Goal: Communication & Community: Connect with others

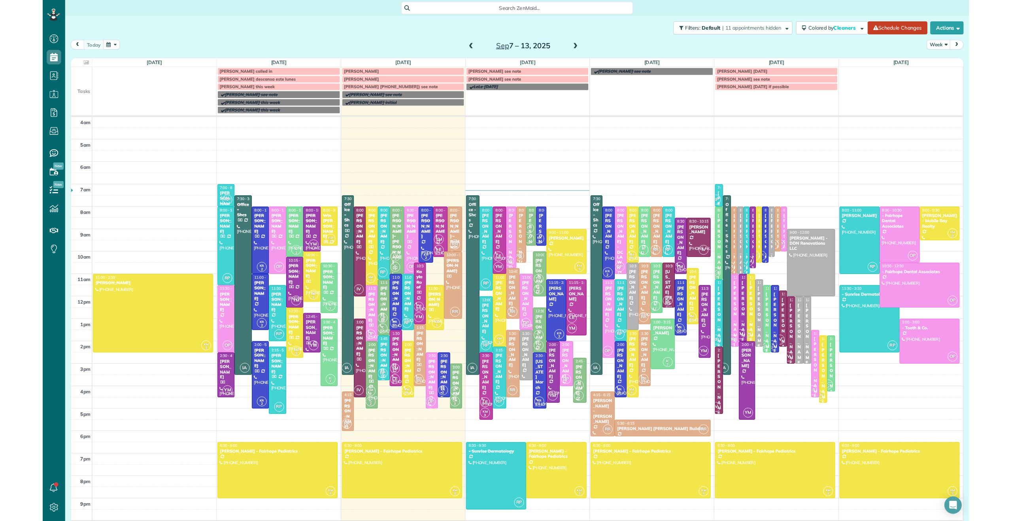
scroll to position [521, 25]
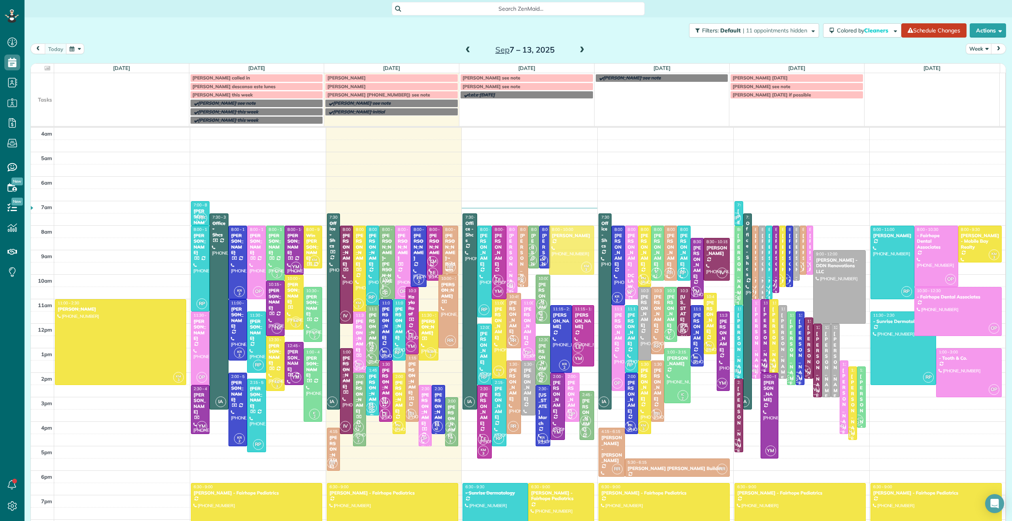
drag, startPoint x: 567, startPoint y: 277, endPoint x: 569, endPoint y: 255, distance: 22.2
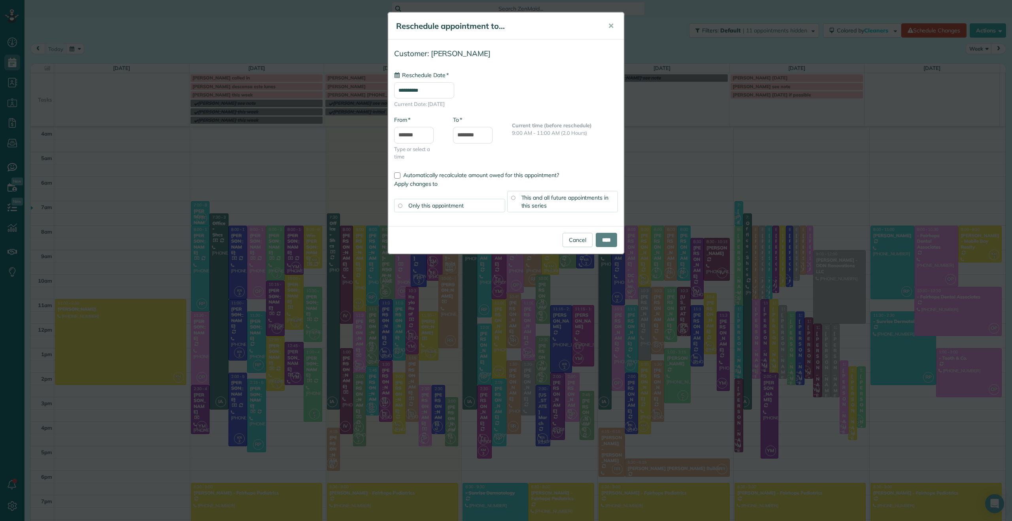
type input "**********"
click at [598, 237] on input "****" at bounding box center [606, 240] width 21 height 14
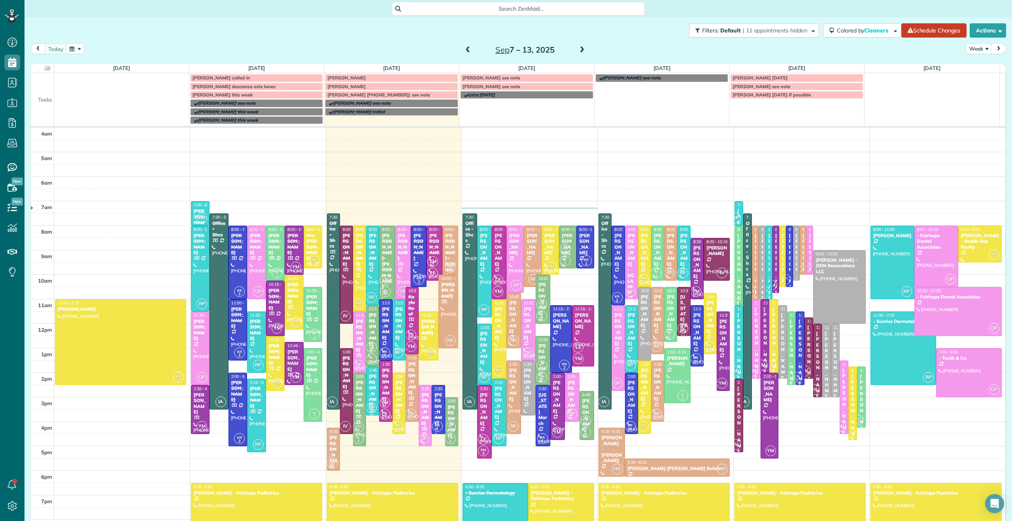
click at [542, 257] on div at bounding box center [550, 250] width 17 height 48
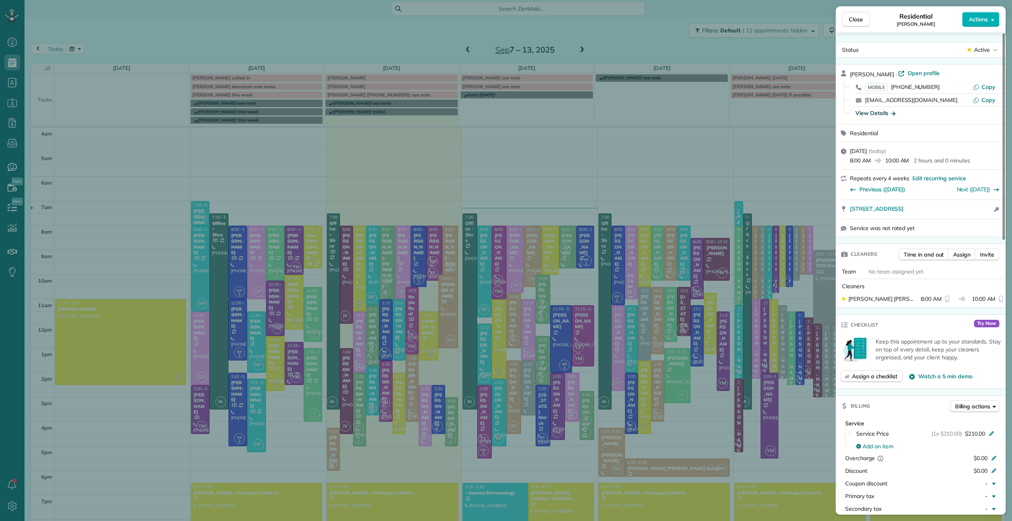
click at [885, 114] on div "View Details" at bounding box center [875, 113] width 40 height 8
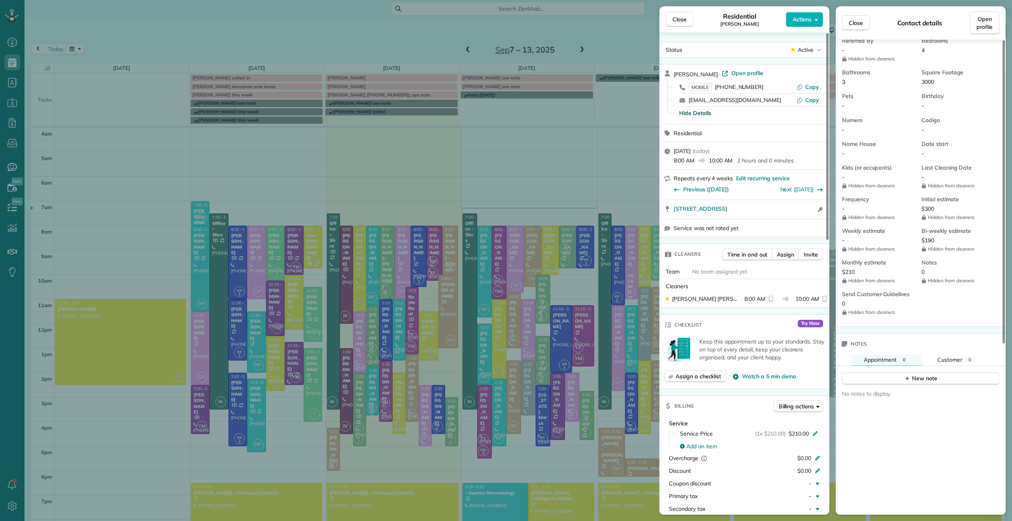
scroll to position [267, 0]
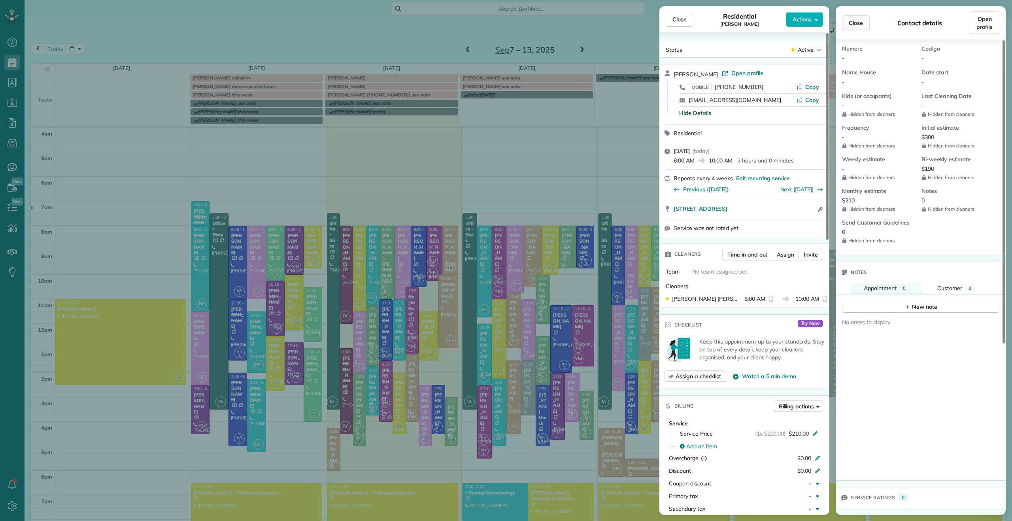
click at [860, 25] on span "Close" at bounding box center [856, 23] width 14 height 8
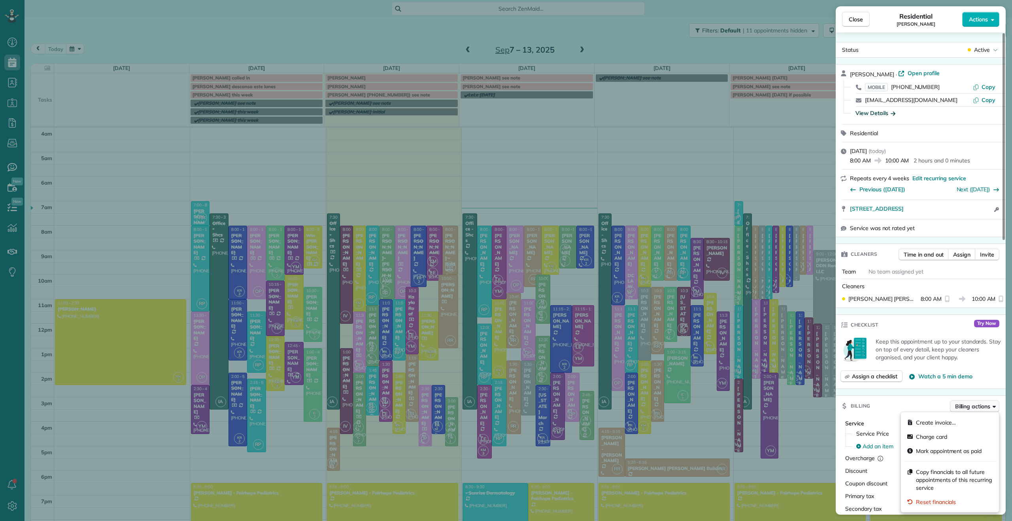
click at [977, 406] on span "Billing actions" at bounding box center [972, 406] width 35 height 8
click at [949, 435] on div "Charge card" at bounding box center [950, 437] width 92 height 14
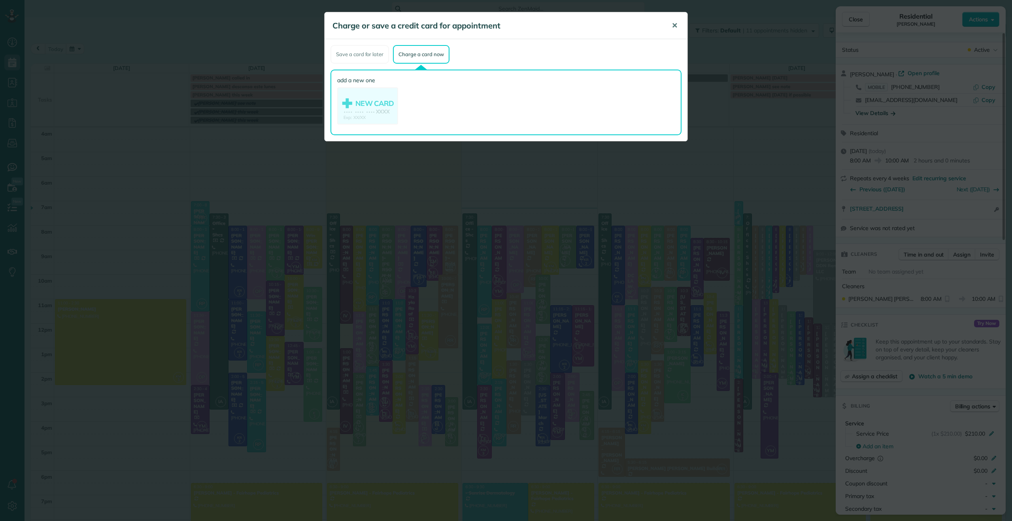
click at [673, 28] on span "✕" at bounding box center [674, 25] width 6 height 9
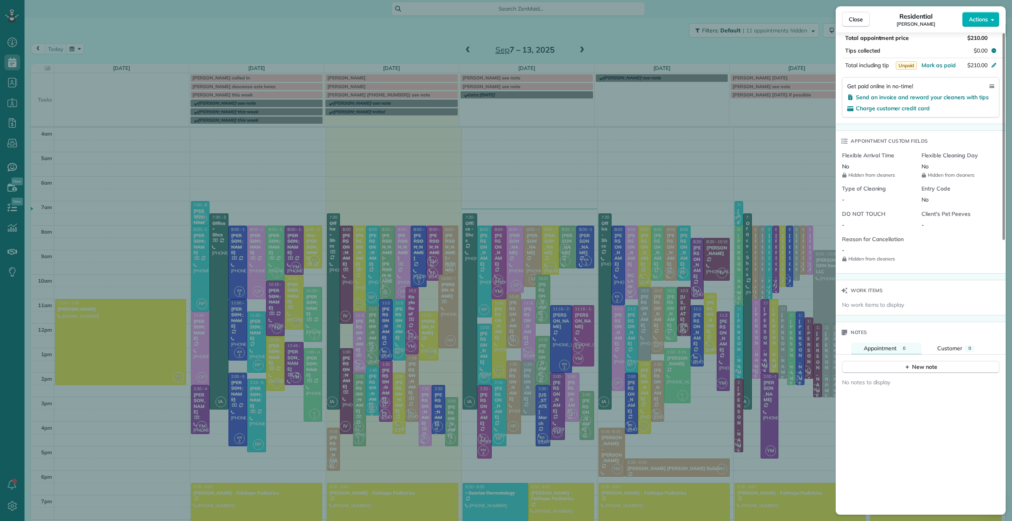
scroll to position [506, 0]
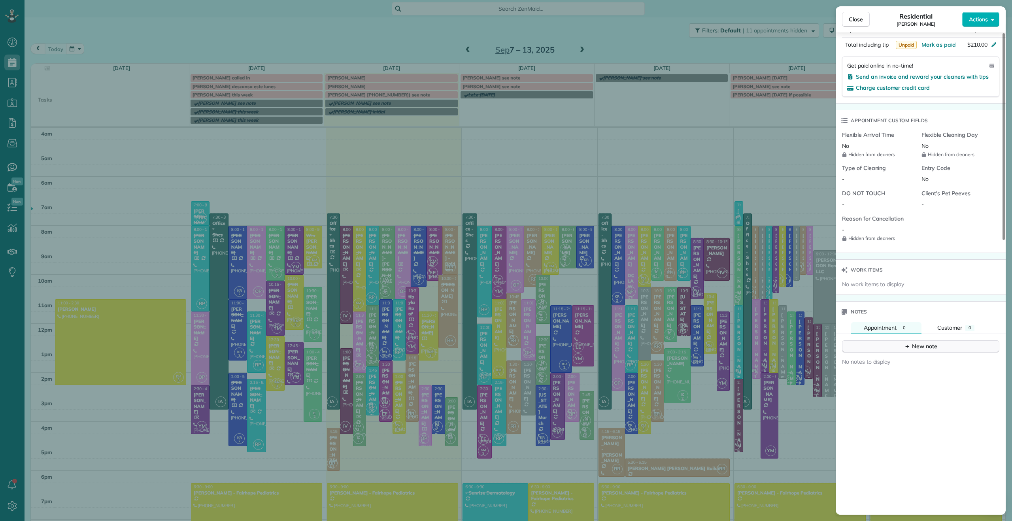
click at [919, 349] on div "New note" at bounding box center [920, 346] width 33 height 8
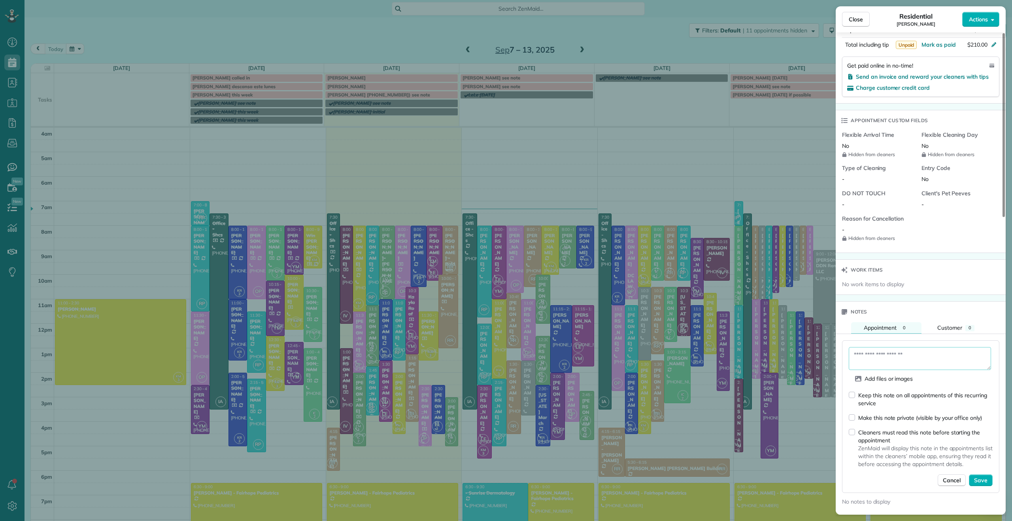
click at [915, 356] on textarea at bounding box center [920, 358] width 142 height 23
type textarea "**********"
click at [984, 471] on span "Save" at bounding box center [980, 480] width 13 height 8
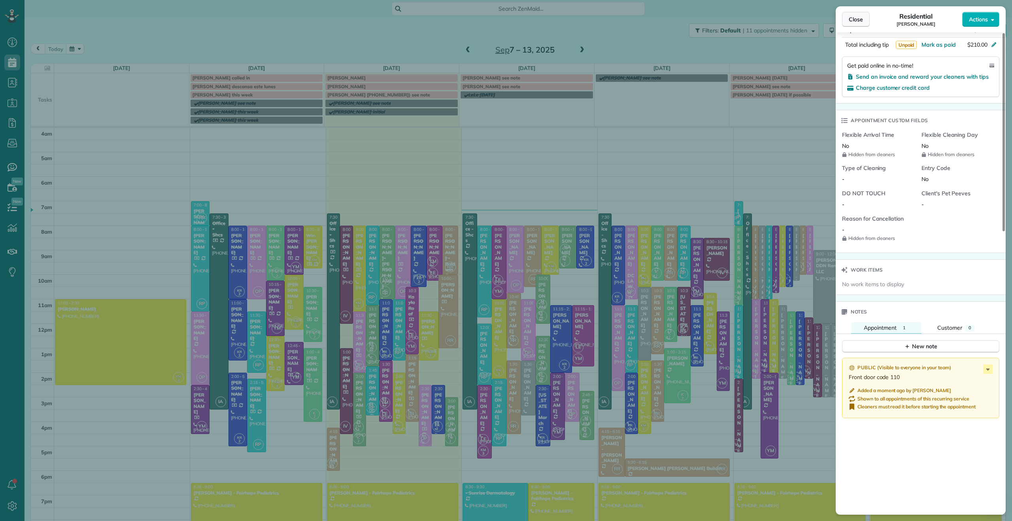
click at [851, 20] on span "Close" at bounding box center [856, 19] width 14 height 8
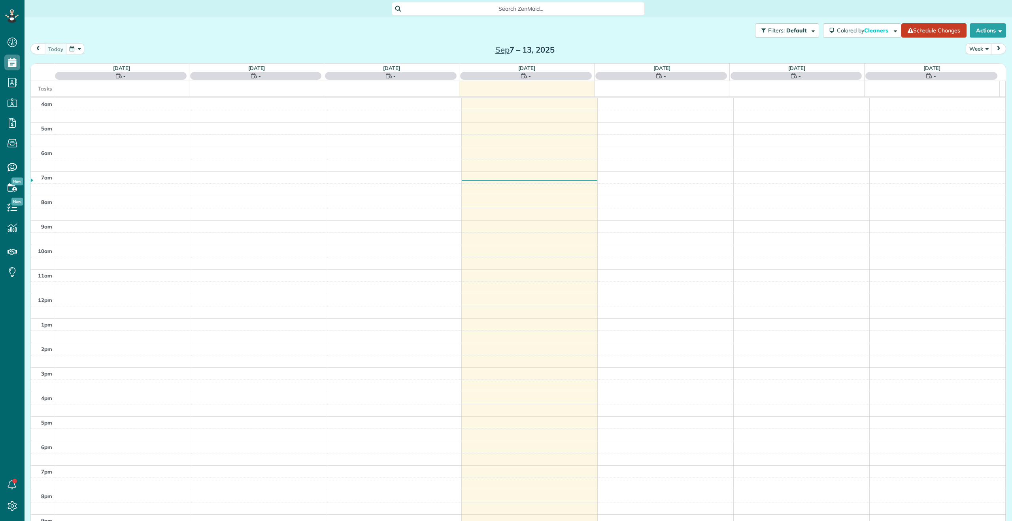
scroll to position [8, 0]
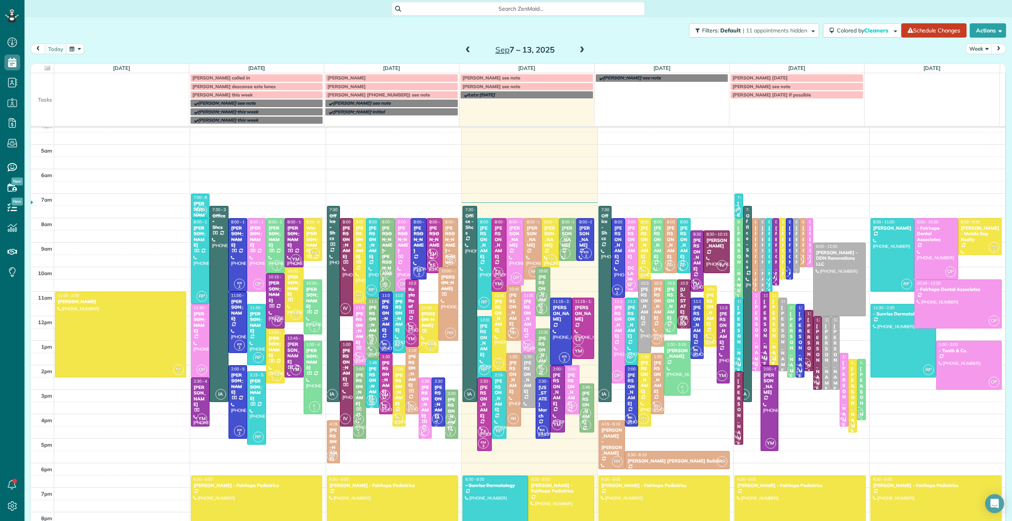
click at [524, 330] on div at bounding box center [528, 322] width 14 height 60
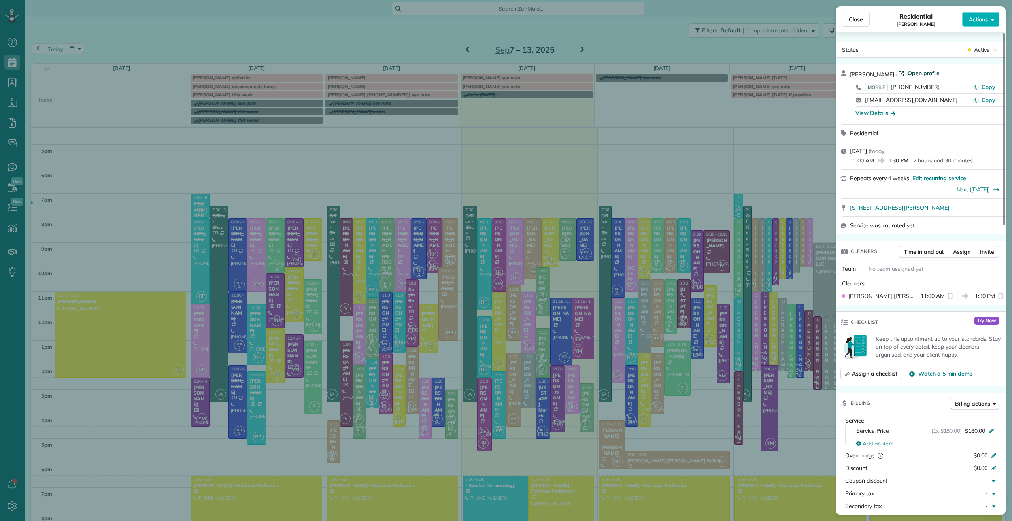
click at [928, 71] on span "Open profile" at bounding box center [923, 73] width 32 height 8
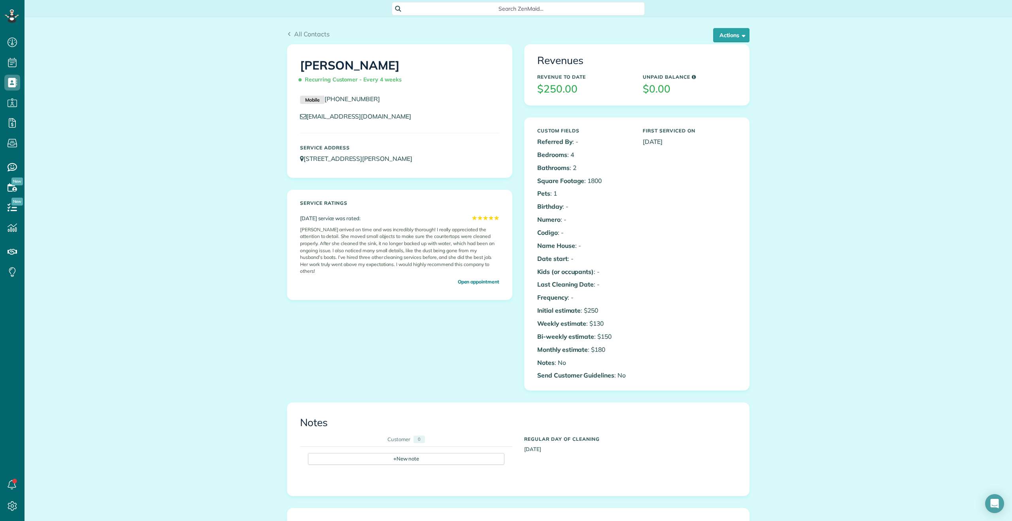
scroll to position [156, 0]
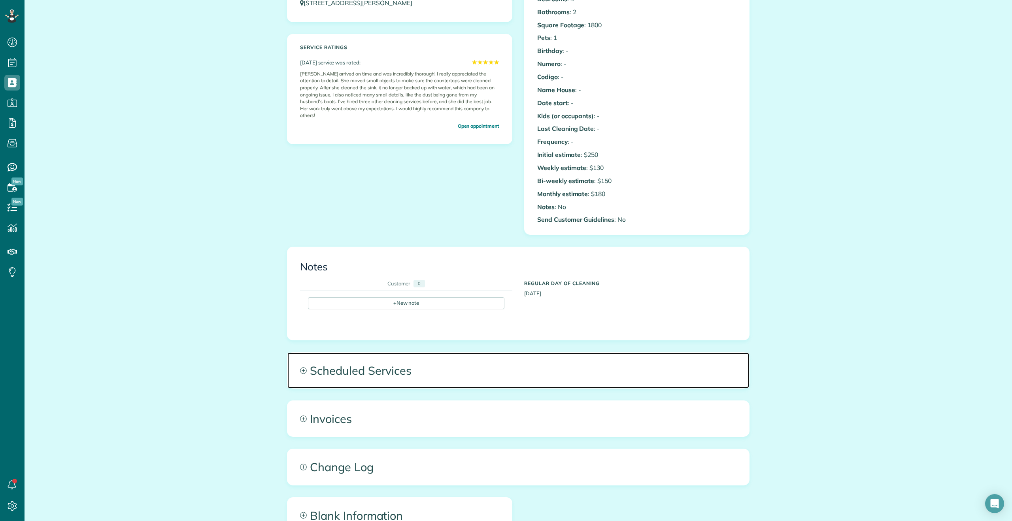
click at [348, 373] on span "Scheduled Services" at bounding box center [518, 371] width 462 height 36
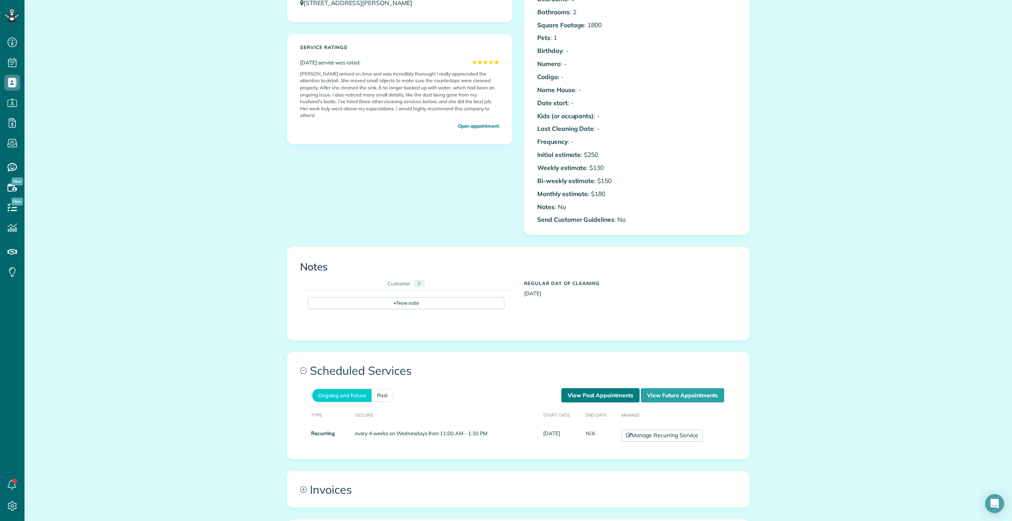
click at [585, 391] on link "View Past Appointments" at bounding box center [600, 395] width 78 height 14
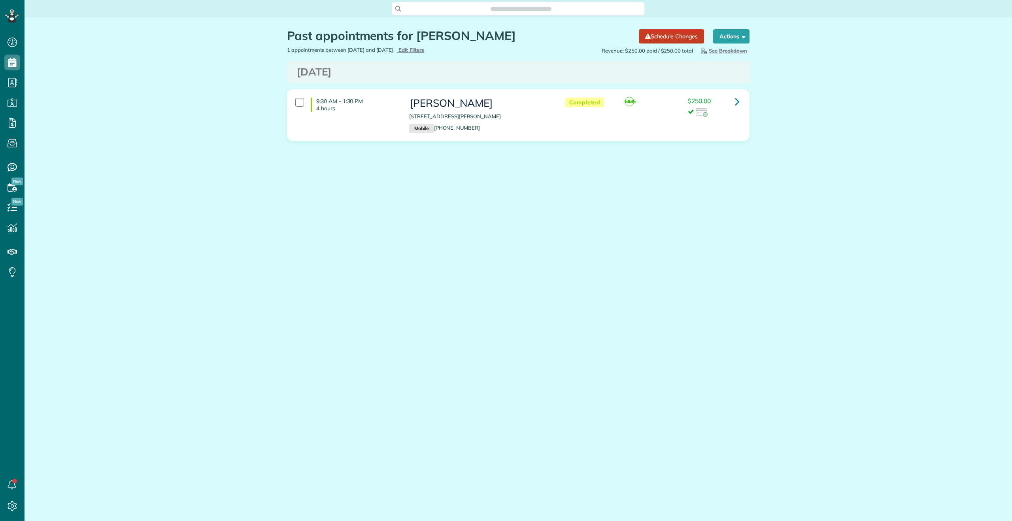
scroll to position [4, 4]
click at [739, 103] on icon at bounding box center [737, 101] width 5 height 14
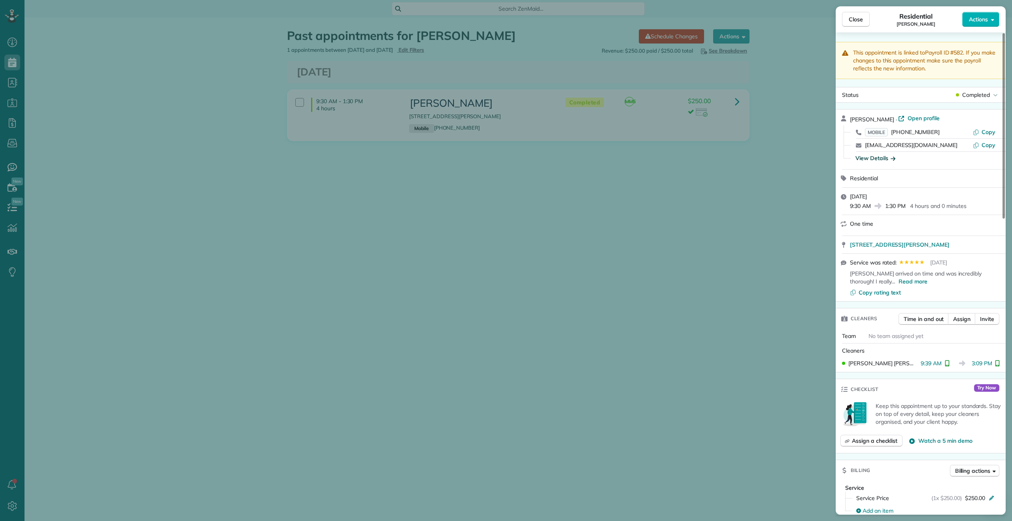
click at [872, 157] on div "View Details" at bounding box center [875, 158] width 40 height 8
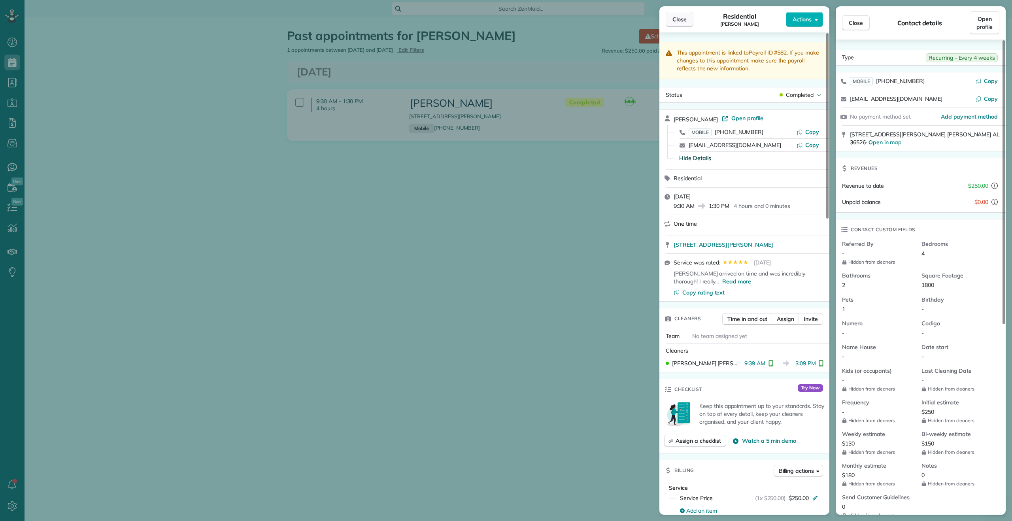
click at [687, 20] on button "Close" at bounding box center [680, 19] width 28 height 15
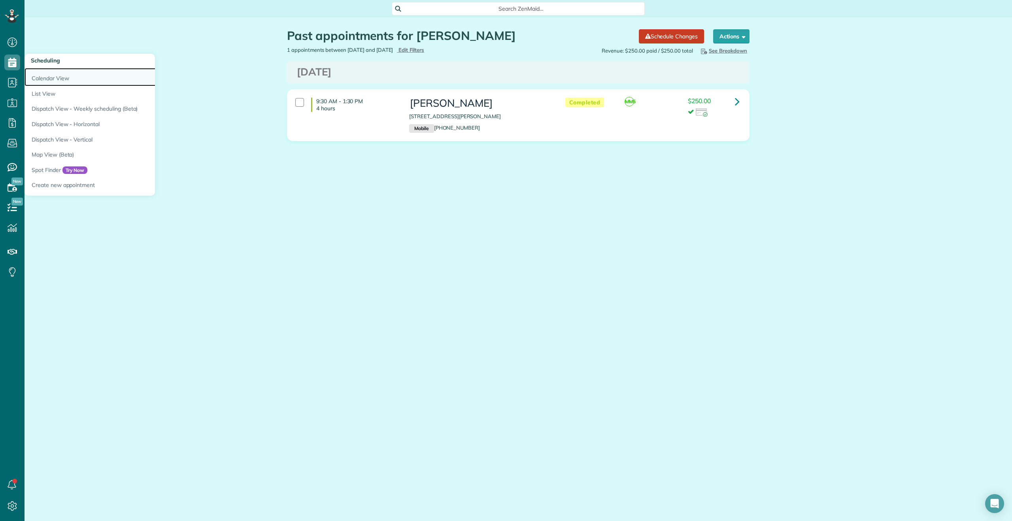
click at [31, 73] on link "Calendar View" at bounding box center [124, 77] width 198 height 18
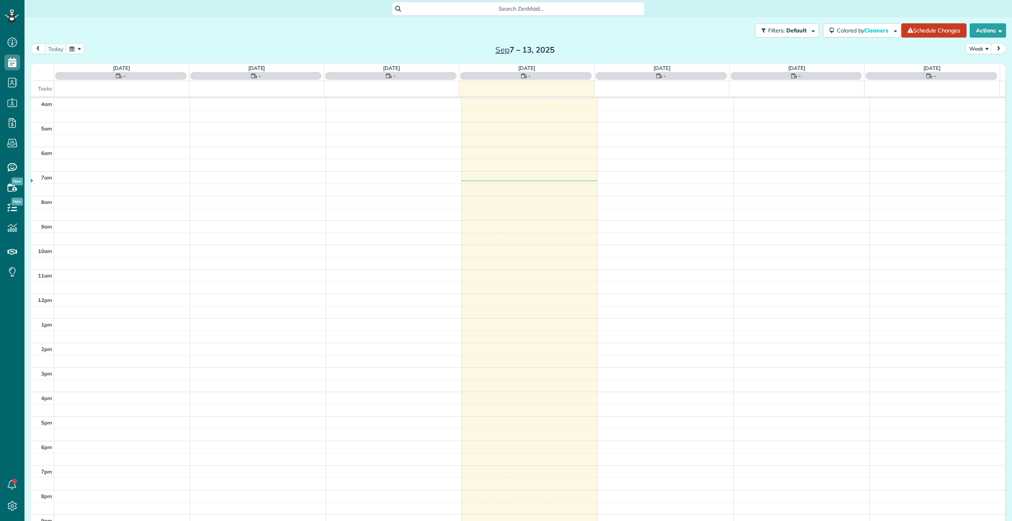
scroll to position [8, 0]
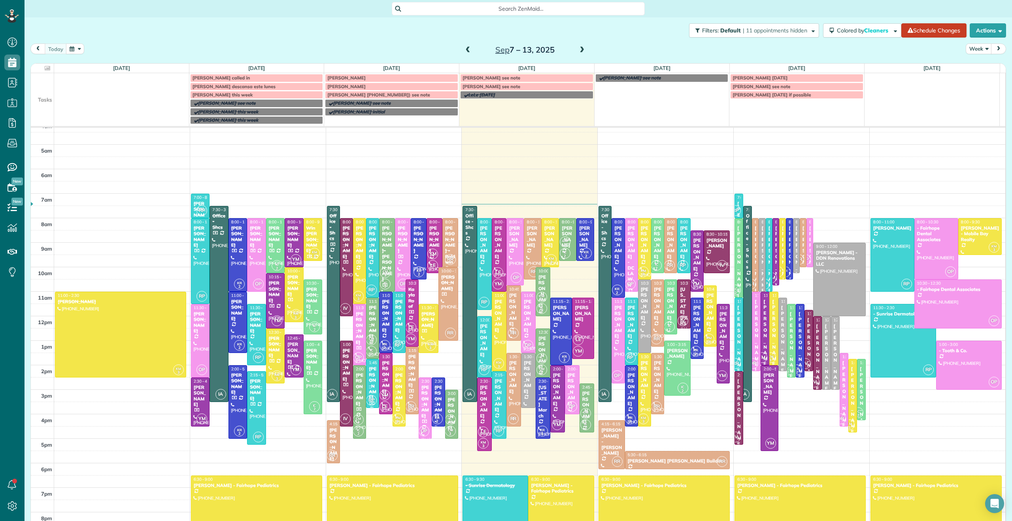
click at [578, 47] on span at bounding box center [581, 50] width 9 height 7
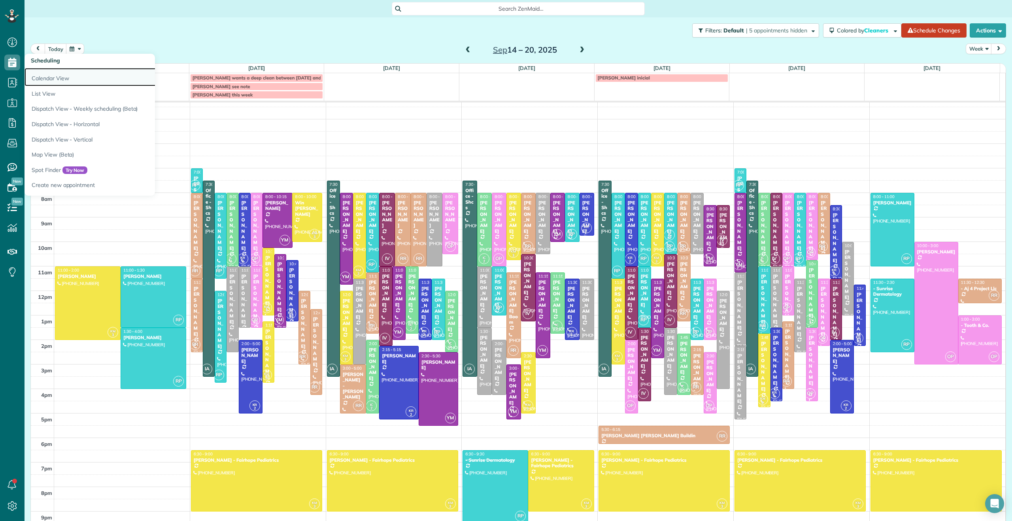
click at [42, 77] on link "Calendar View" at bounding box center [124, 77] width 198 height 18
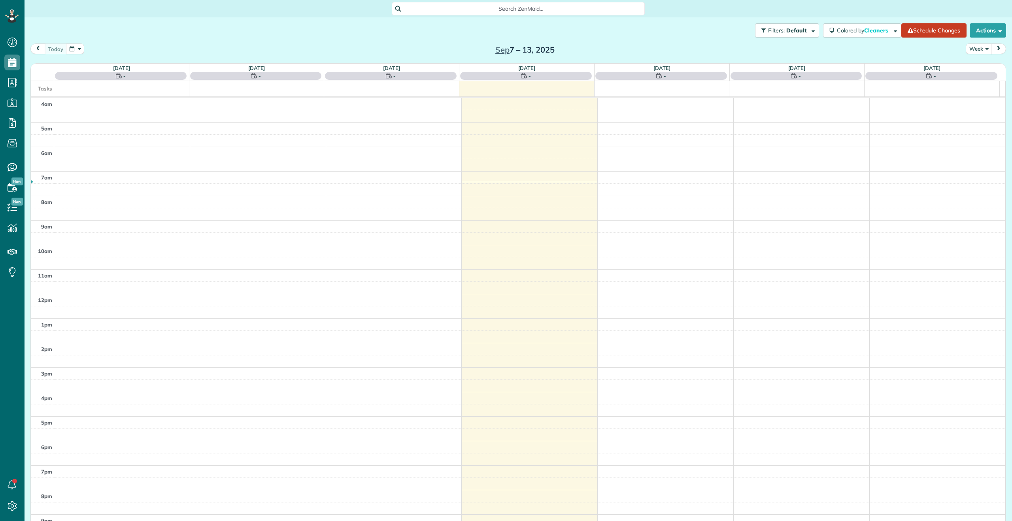
scroll to position [8, 0]
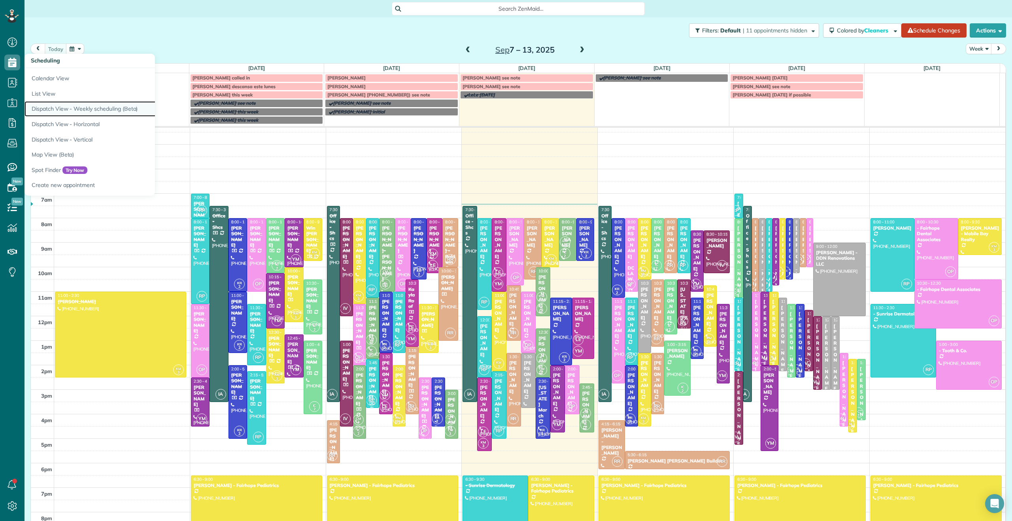
click at [52, 107] on link "Dispatch View - Weekly scheduling (Beta)" at bounding box center [124, 108] width 198 height 15
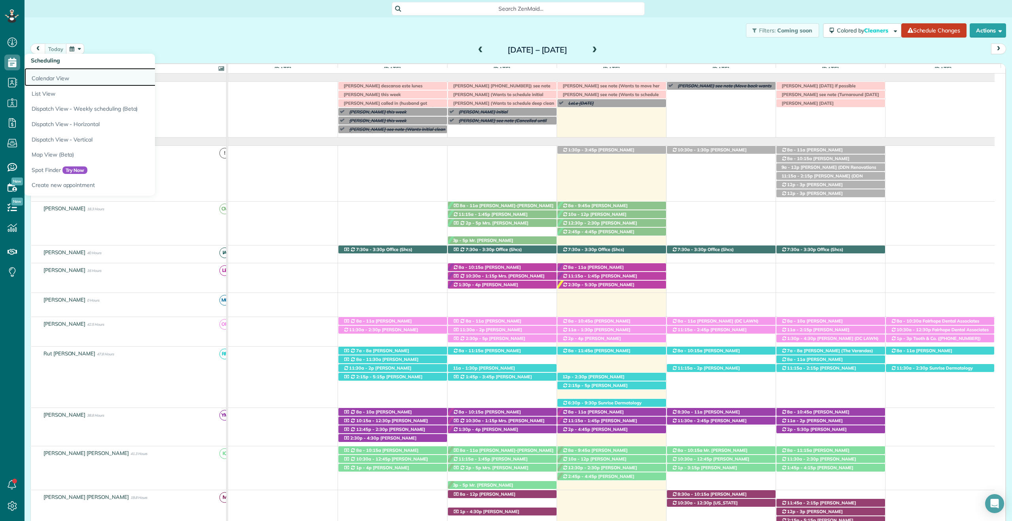
click at [44, 79] on link "Calendar View" at bounding box center [124, 77] width 198 height 18
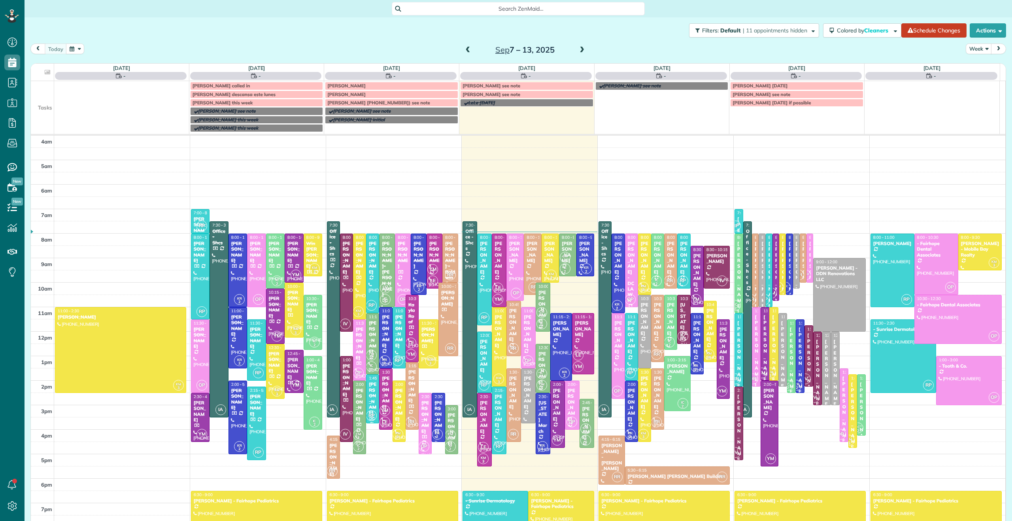
scroll to position [8, 0]
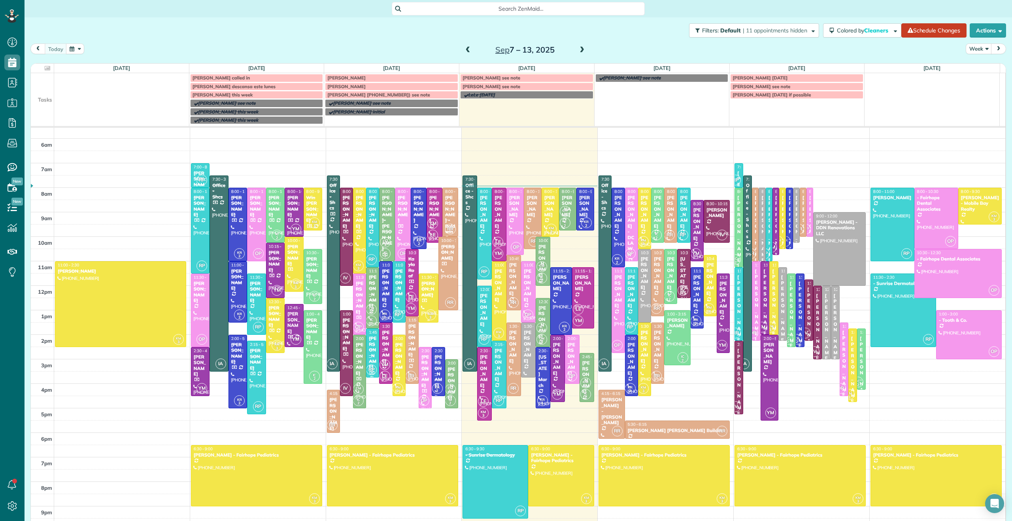
scroll to position [45, 0]
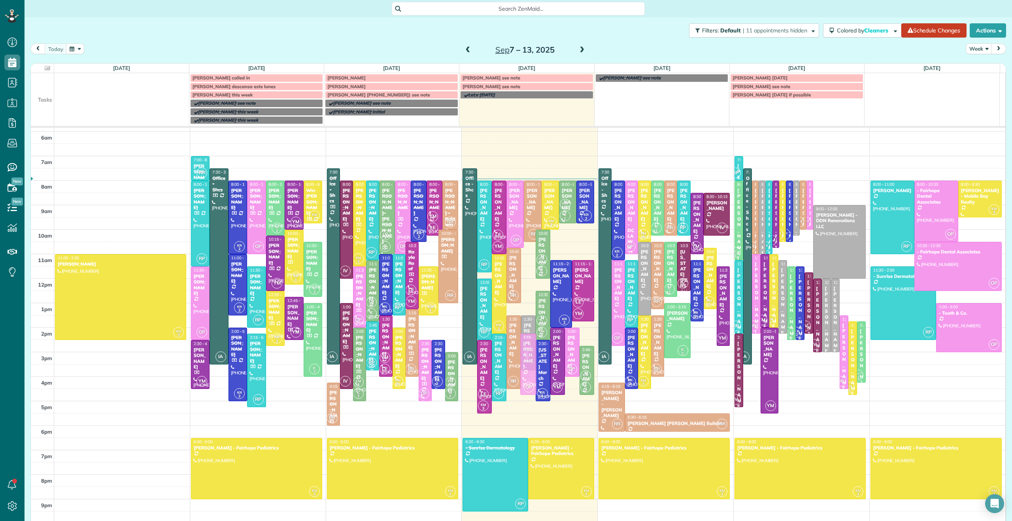
drag, startPoint x: 524, startPoint y: 289, endPoint x: 532, endPoint y: 368, distance: 79.8
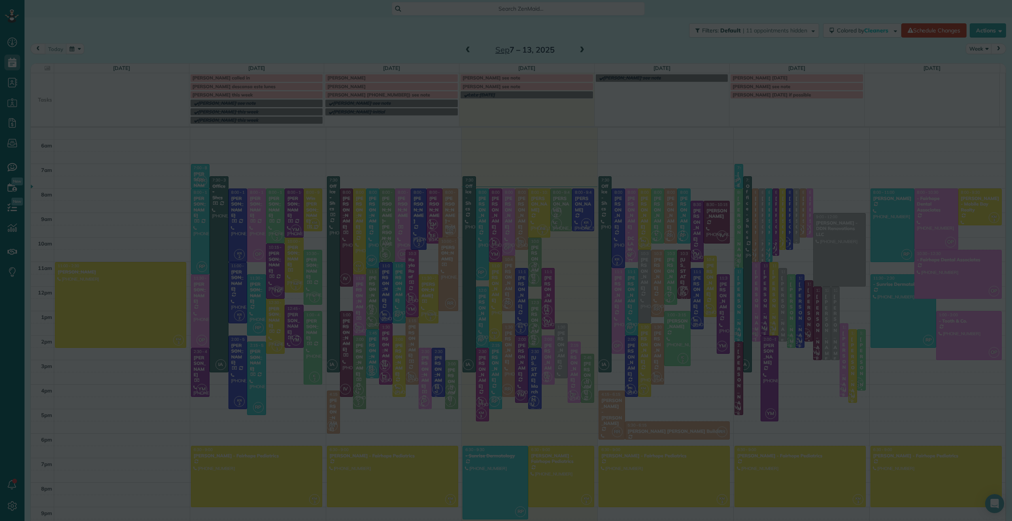
scroll to position [37, 0]
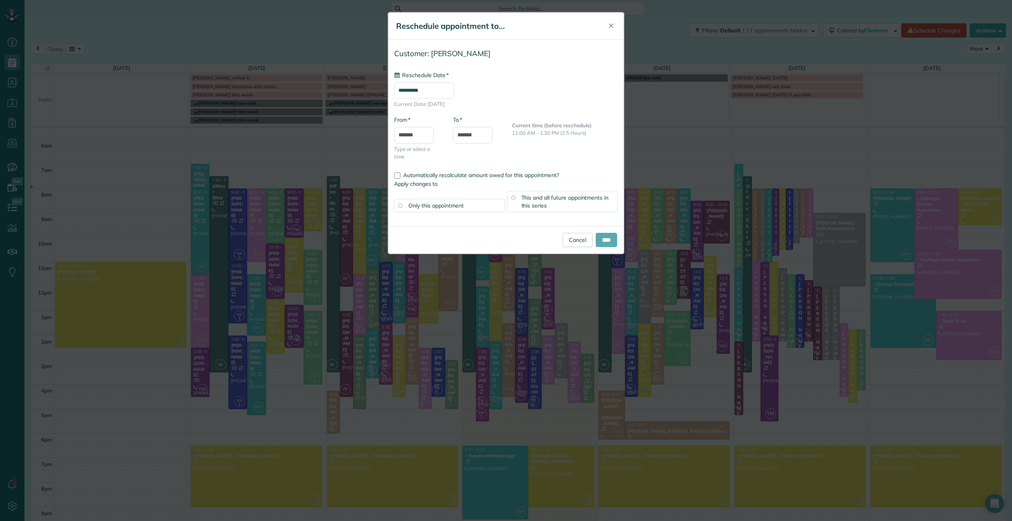
type input "**********"
click at [599, 238] on input "****" at bounding box center [606, 240] width 21 height 14
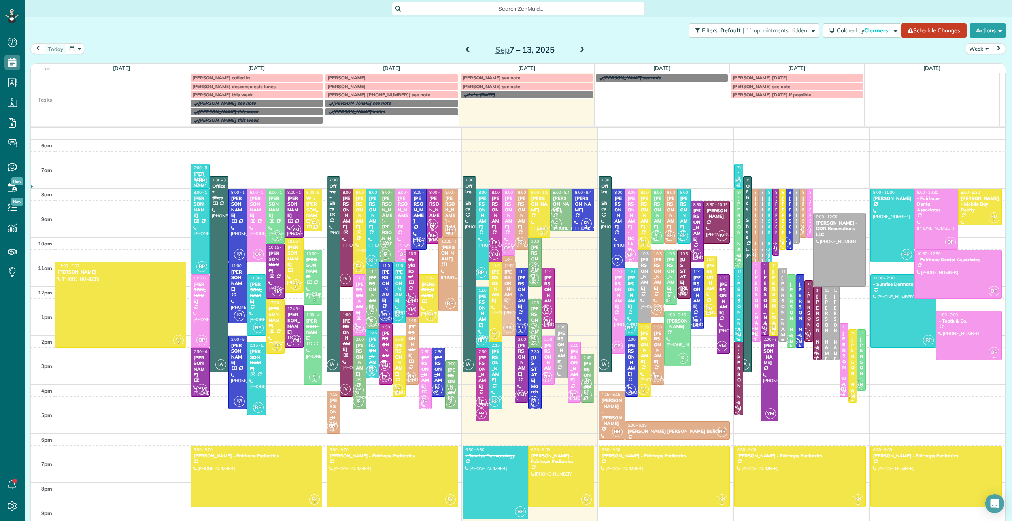
drag, startPoint x: 499, startPoint y: 351, endPoint x: 553, endPoint y: 291, distance: 80.9
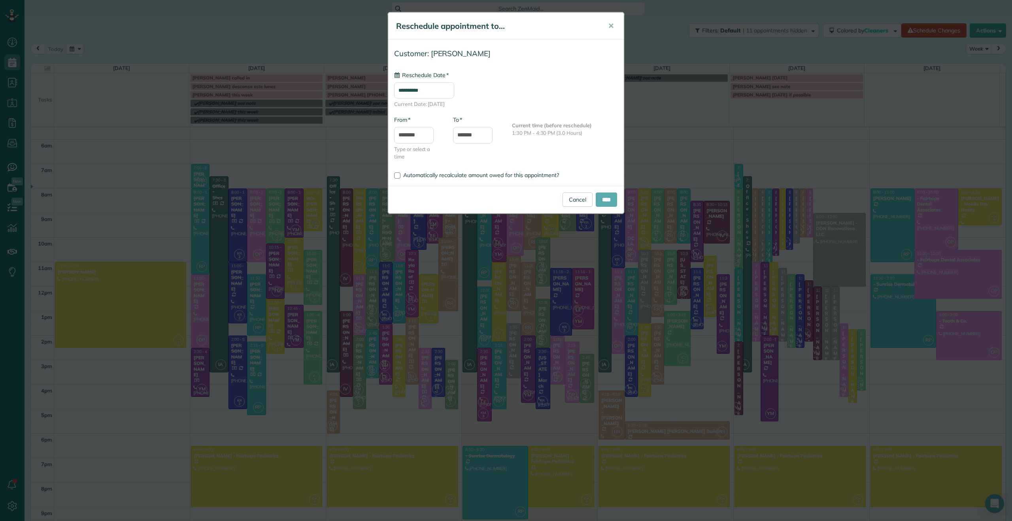
type input "**********"
click at [603, 196] on input "****" at bounding box center [606, 199] width 21 height 14
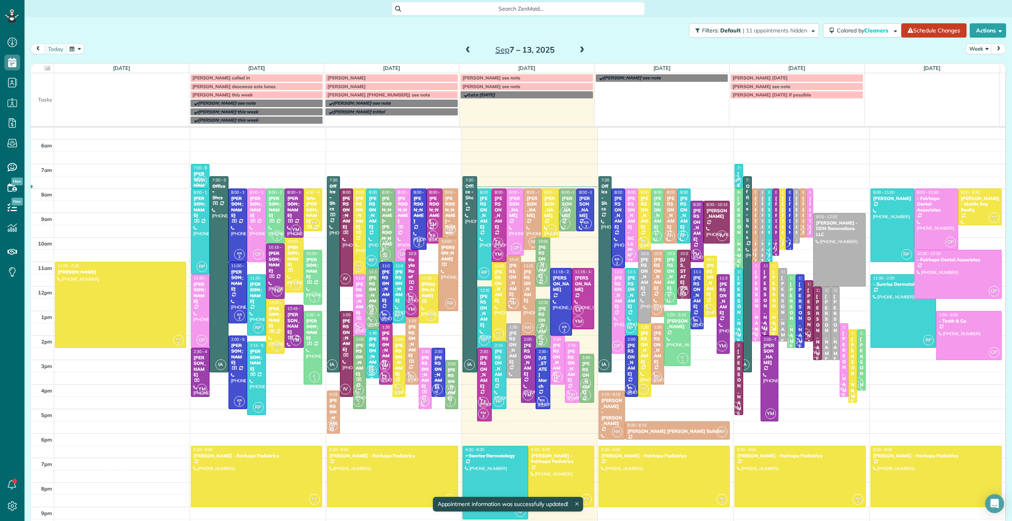
click at [529, 216] on div "[PERSON_NAME]" at bounding box center [532, 207] width 13 height 23
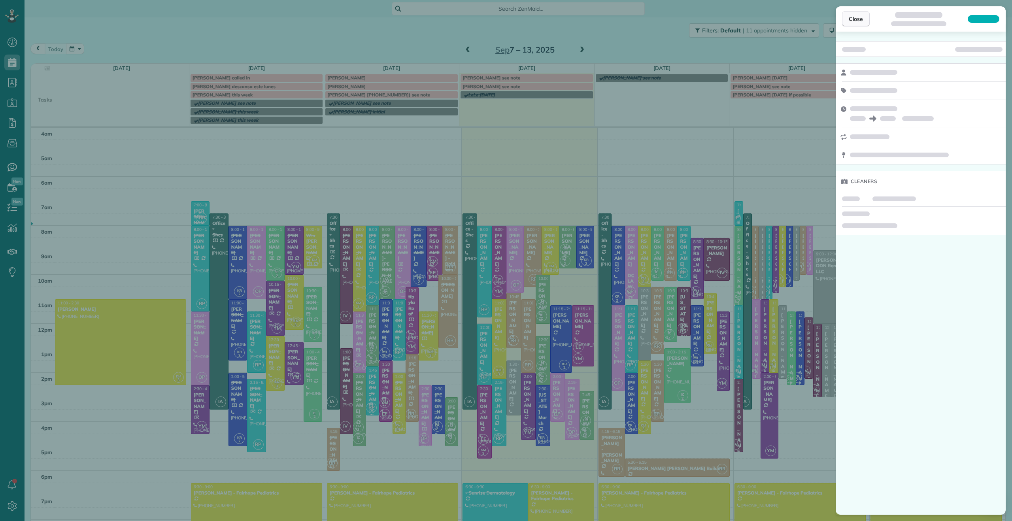
click at [861, 18] on span "Close" at bounding box center [856, 19] width 14 height 8
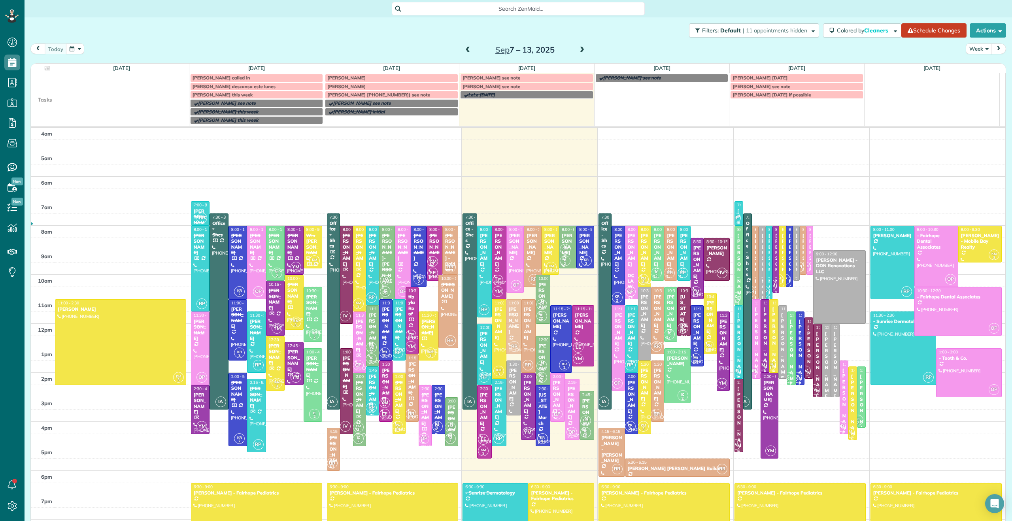
drag, startPoint x: 508, startPoint y: 325, endPoint x: 506, endPoint y: 333, distance: 8.1
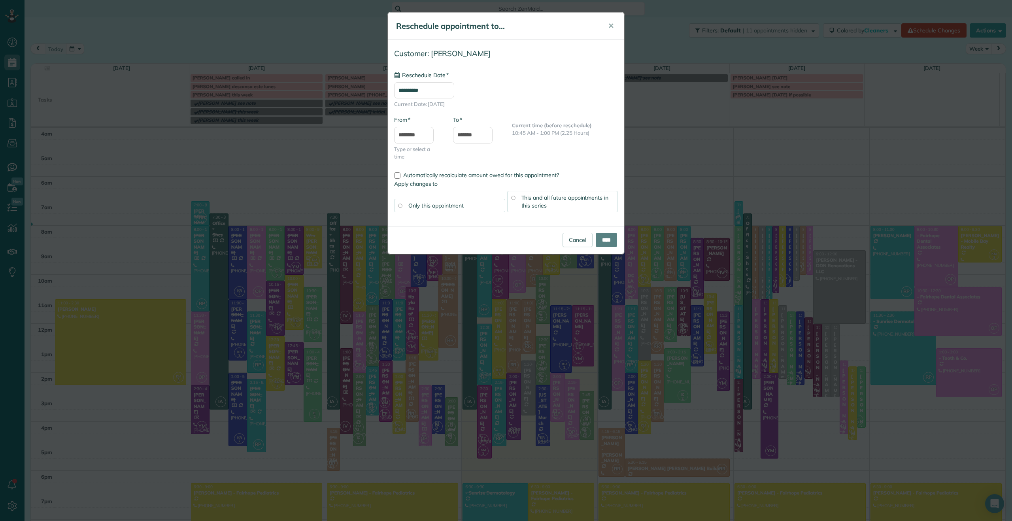
type input "**********"
click at [599, 241] on input "****" at bounding box center [606, 240] width 21 height 14
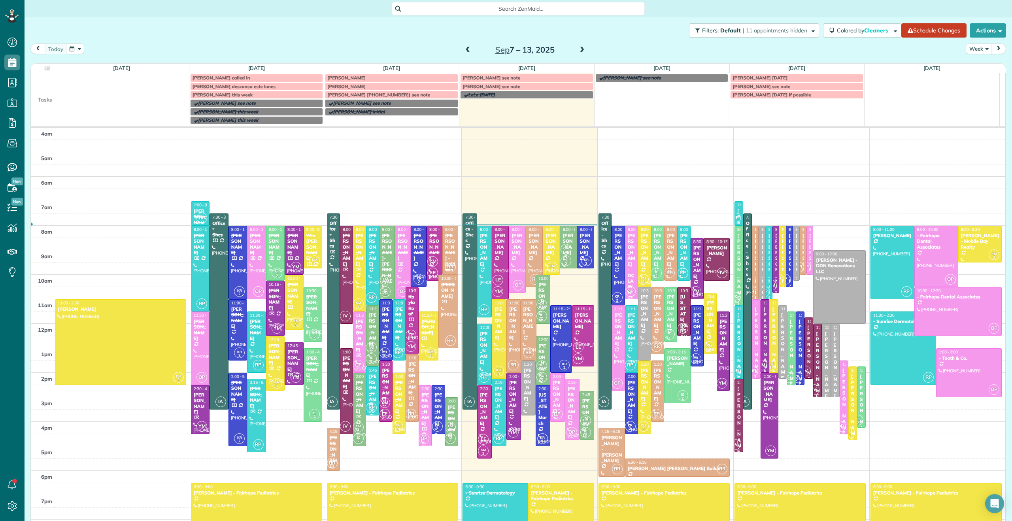
drag, startPoint x: 522, startPoint y: 353, endPoint x: 521, endPoint y: 357, distance: 4.5
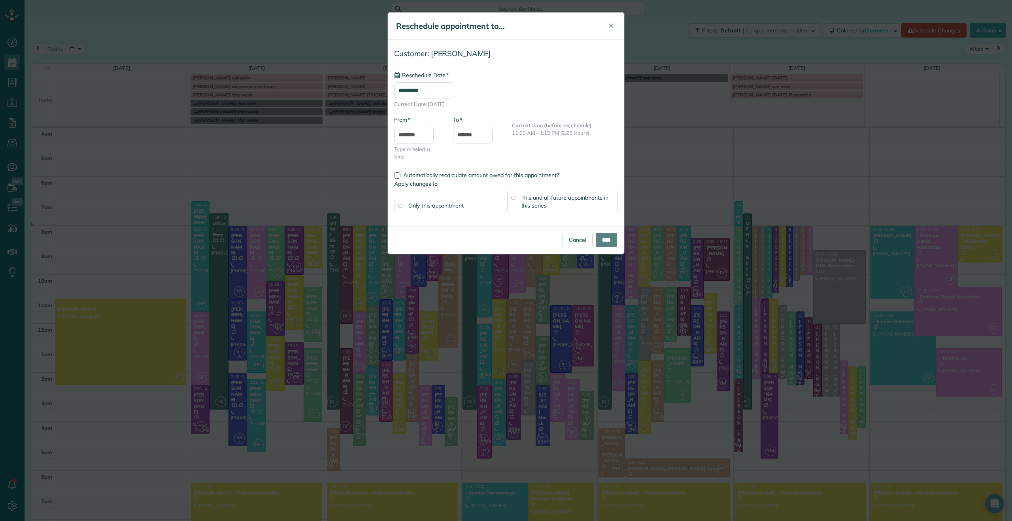
type input "**********"
click at [604, 241] on input "****" at bounding box center [606, 240] width 21 height 14
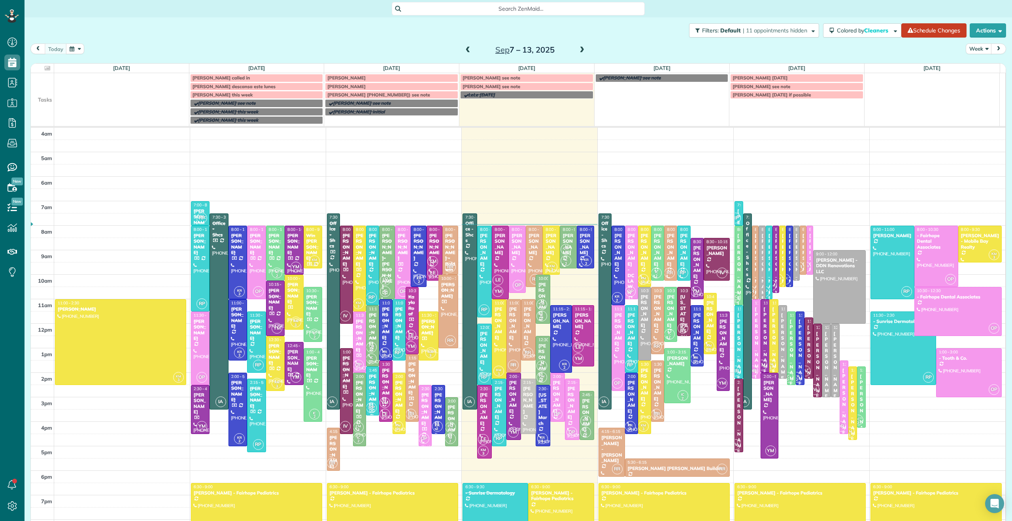
drag, startPoint x: 518, startPoint y: 385, endPoint x: 517, endPoint y: 406, distance: 20.6
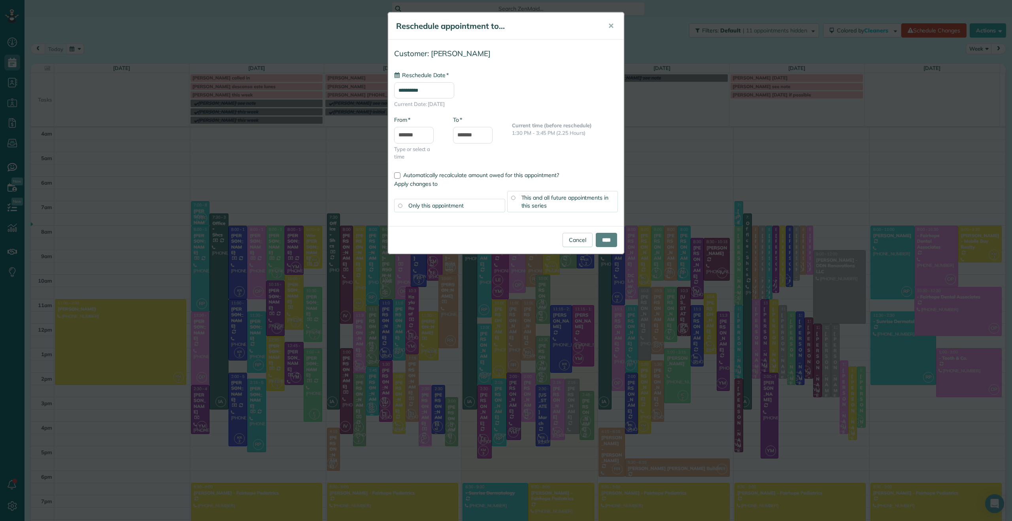
type input "**********"
click at [602, 241] on input "****" at bounding box center [606, 240] width 21 height 14
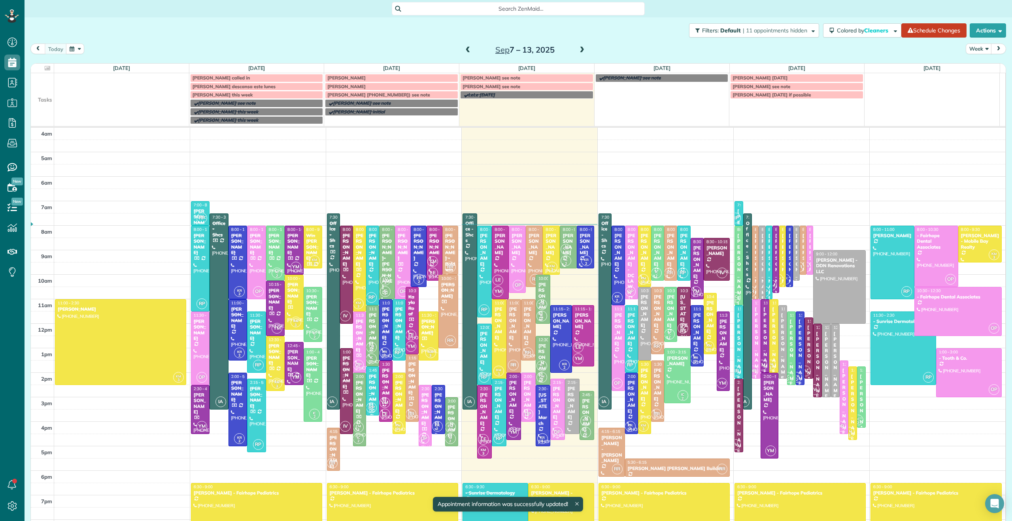
click at [553, 407] on div "[PERSON_NAME]" at bounding box center [558, 403] width 10 height 34
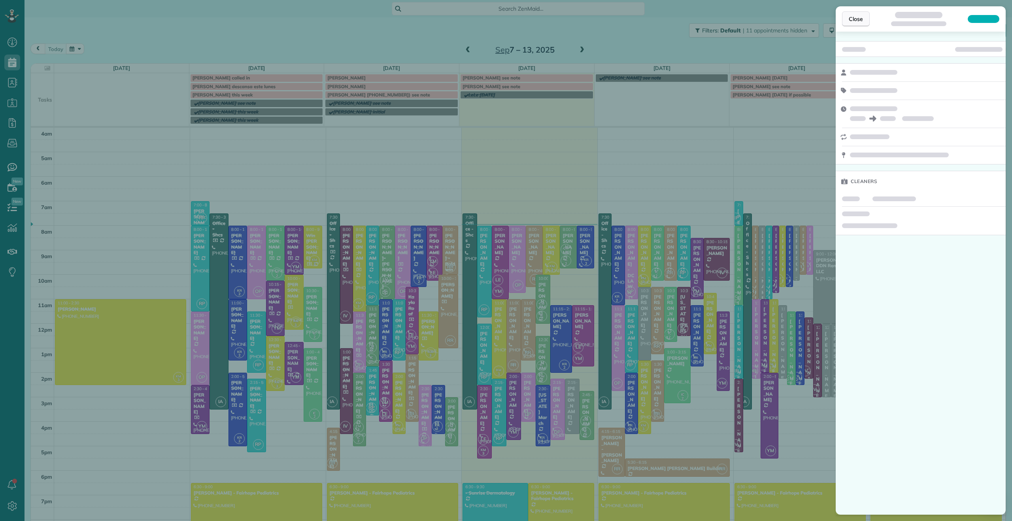
click at [863, 21] on button "Close" at bounding box center [856, 18] width 28 height 15
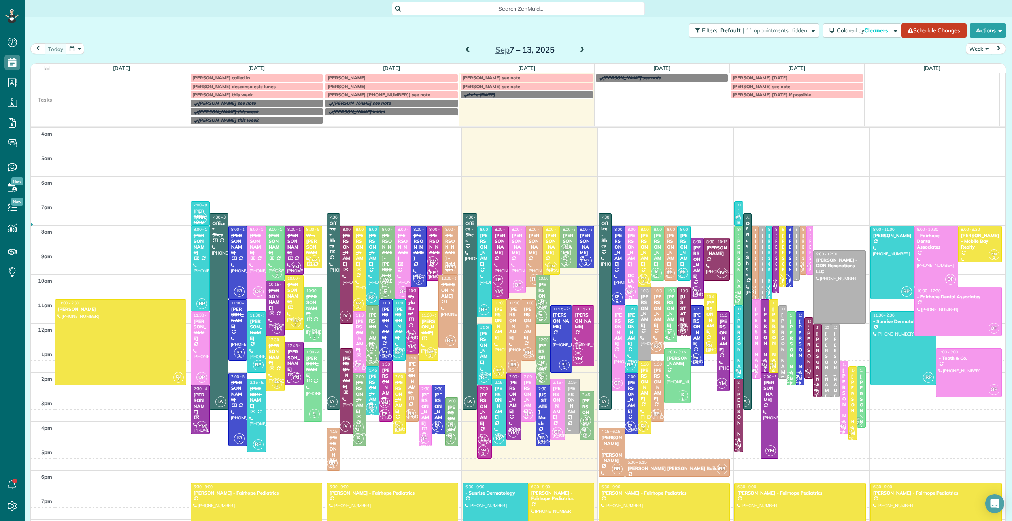
click at [523, 330] on div "[PERSON_NAME]" at bounding box center [528, 323] width 10 height 34
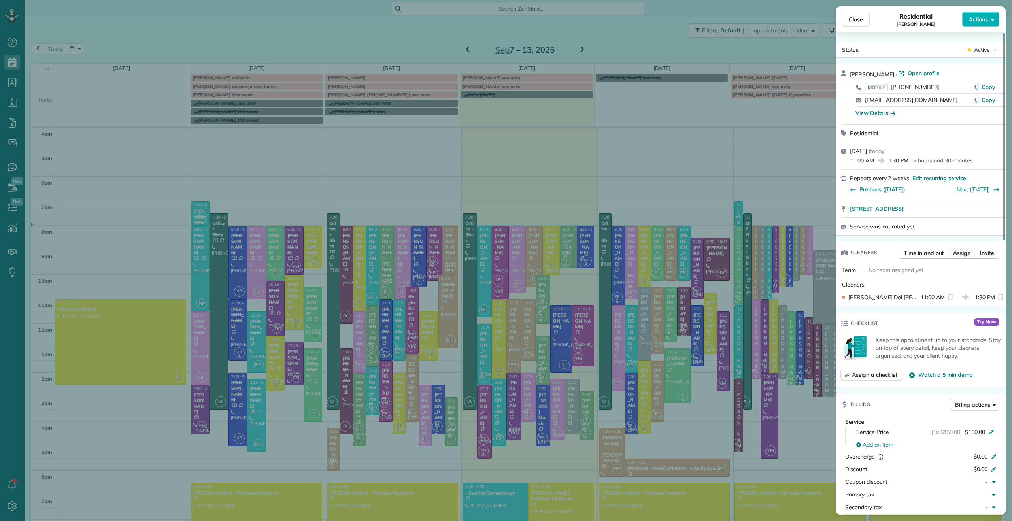
click at [963, 255] on span "Assign" at bounding box center [961, 253] width 17 height 8
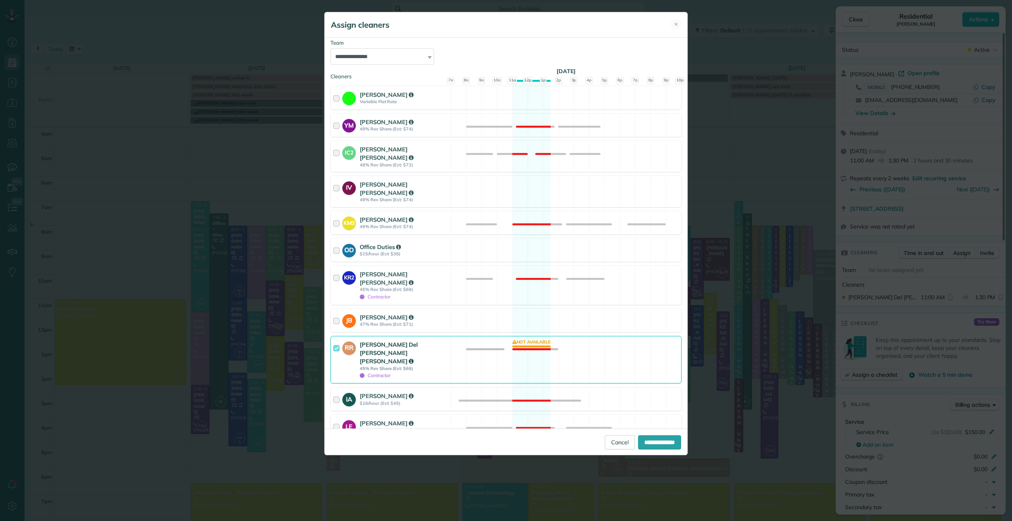
scroll to position [95, 0]
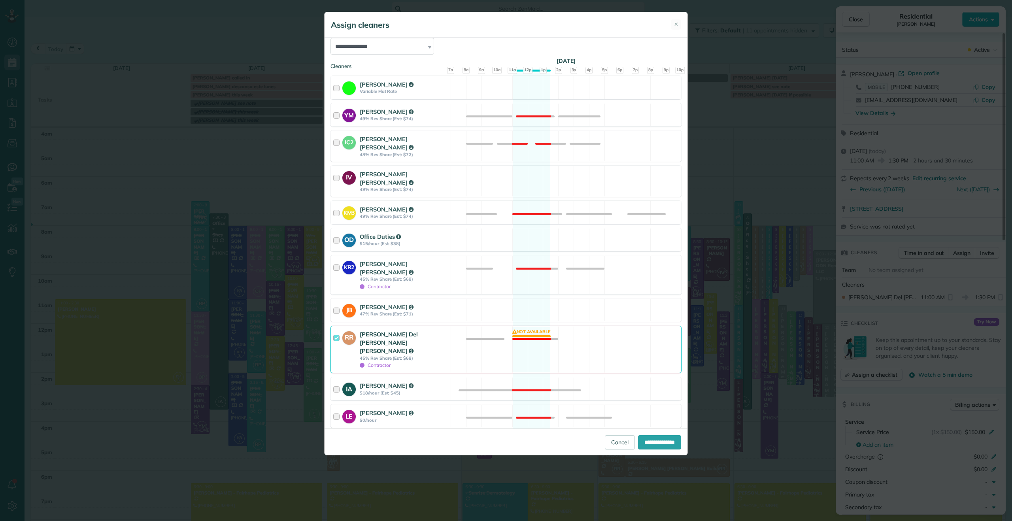
click at [338, 330] on div at bounding box center [337, 349] width 9 height 39
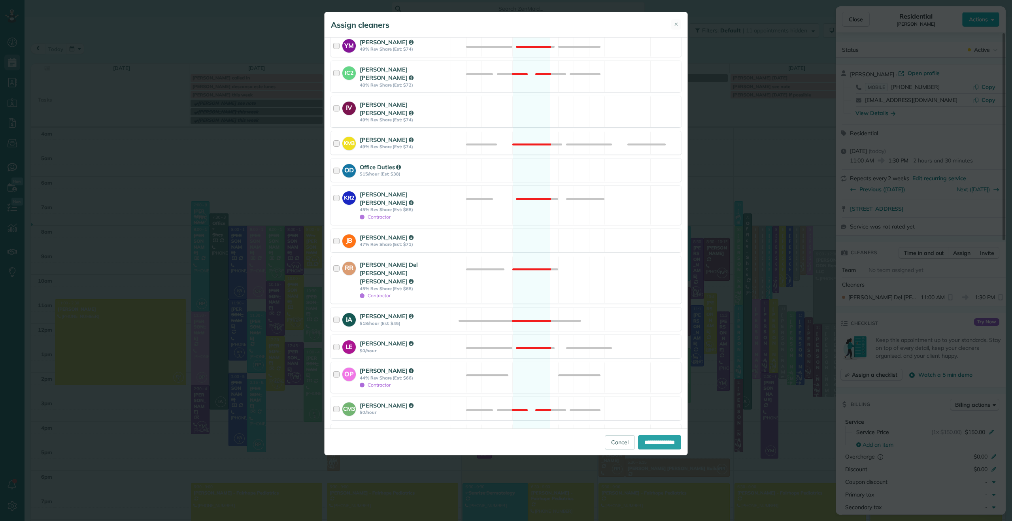
click at [338, 366] on div at bounding box center [337, 377] width 9 height 22
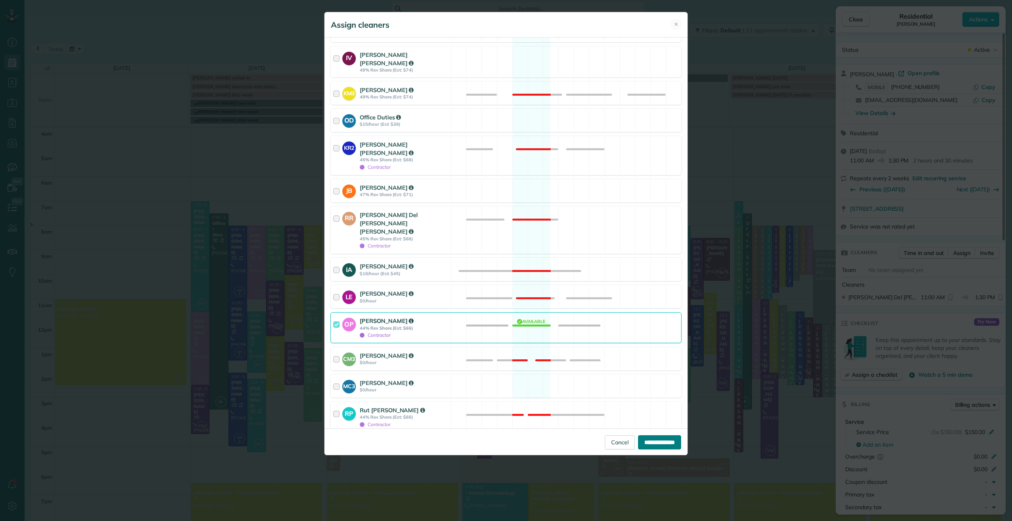
click at [669, 445] on input "**********" at bounding box center [659, 442] width 43 height 14
type input "**********"
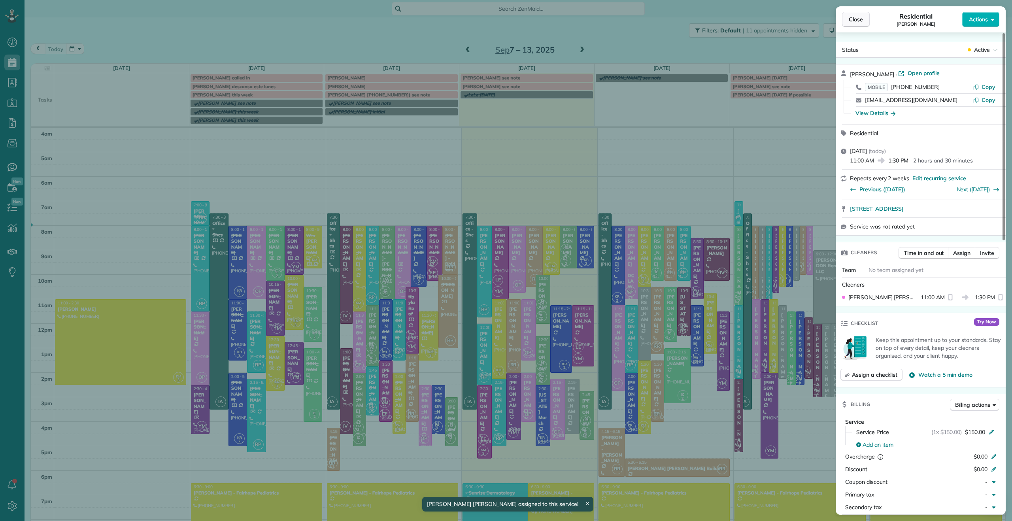
click at [858, 19] on span "Close" at bounding box center [856, 19] width 14 height 8
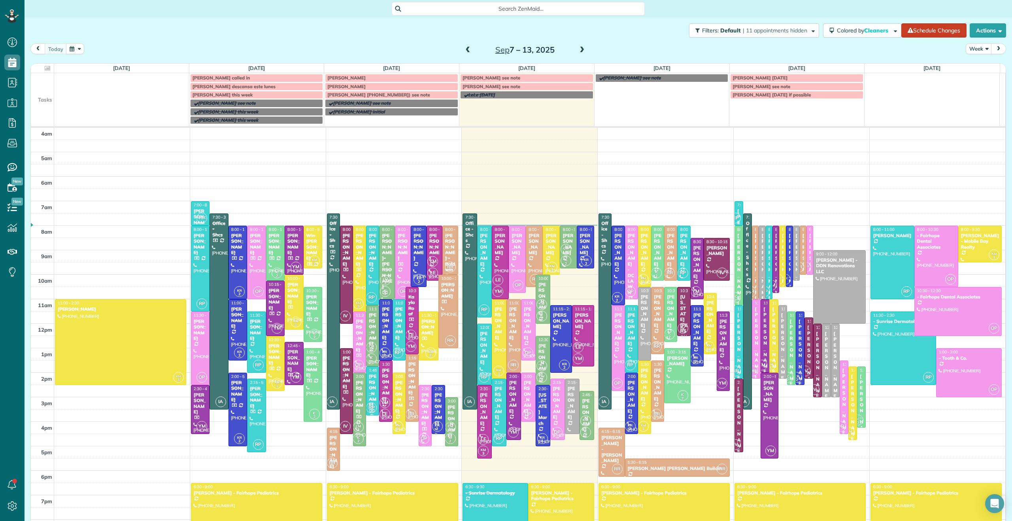
click at [553, 406] on div "[PERSON_NAME]" at bounding box center [558, 403] width 10 height 34
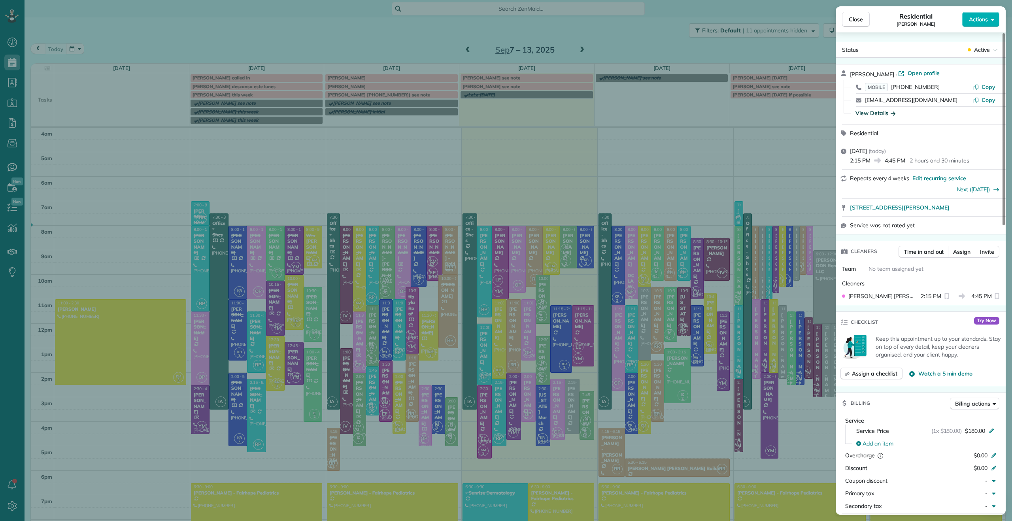
click at [873, 113] on div "View Details" at bounding box center [875, 113] width 40 height 8
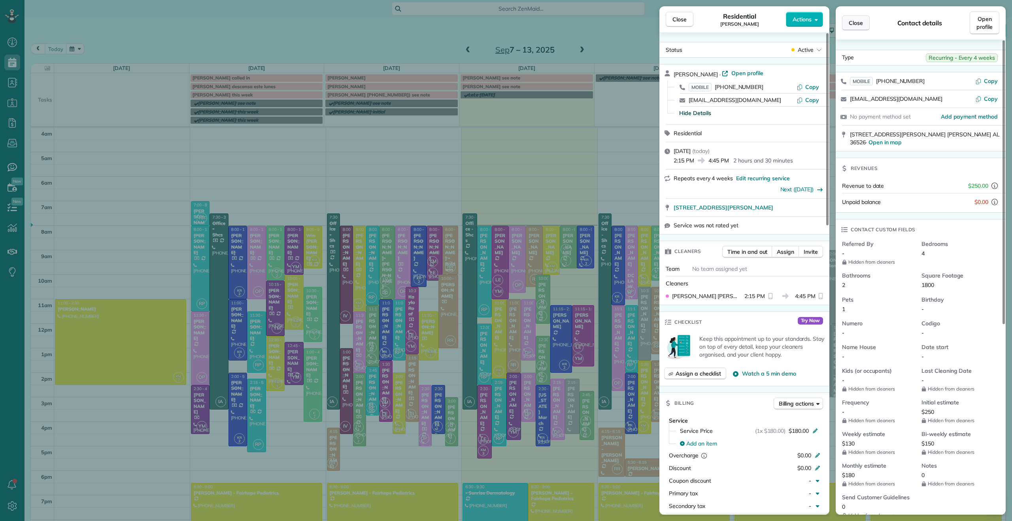
click at [853, 16] on button "Close" at bounding box center [856, 22] width 28 height 15
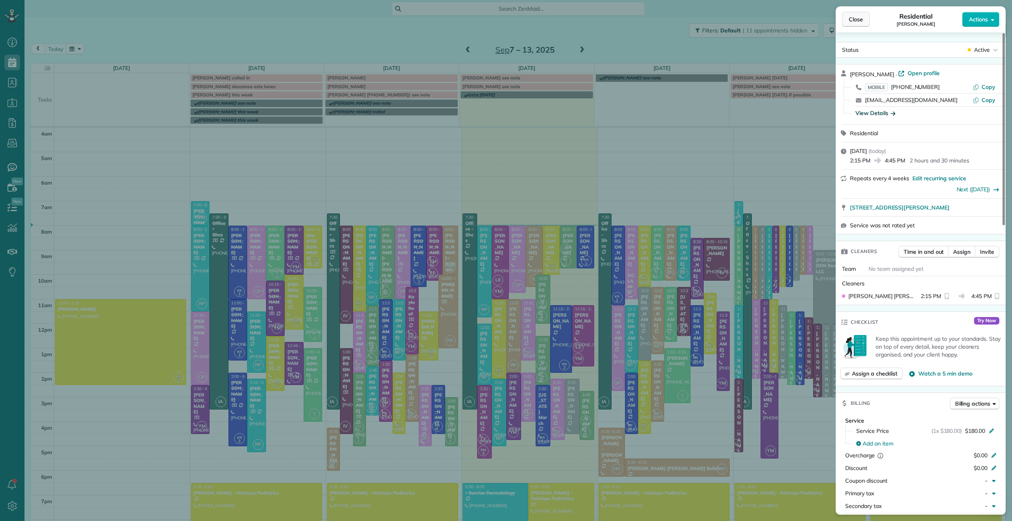
click at [847, 19] on button "Close" at bounding box center [856, 19] width 28 height 15
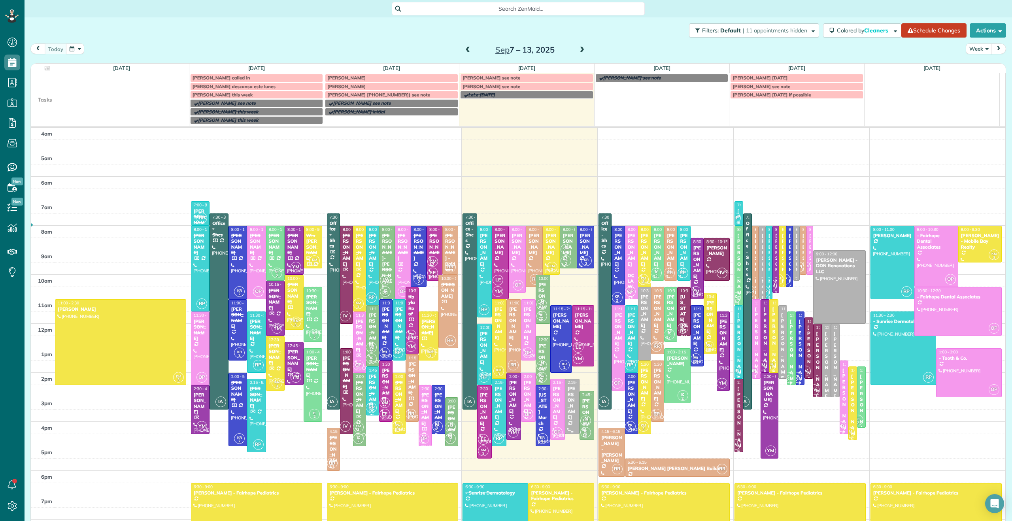
click at [567, 400] on div "[PERSON_NAME]" at bounding box center [572, 403] width 10 height 34
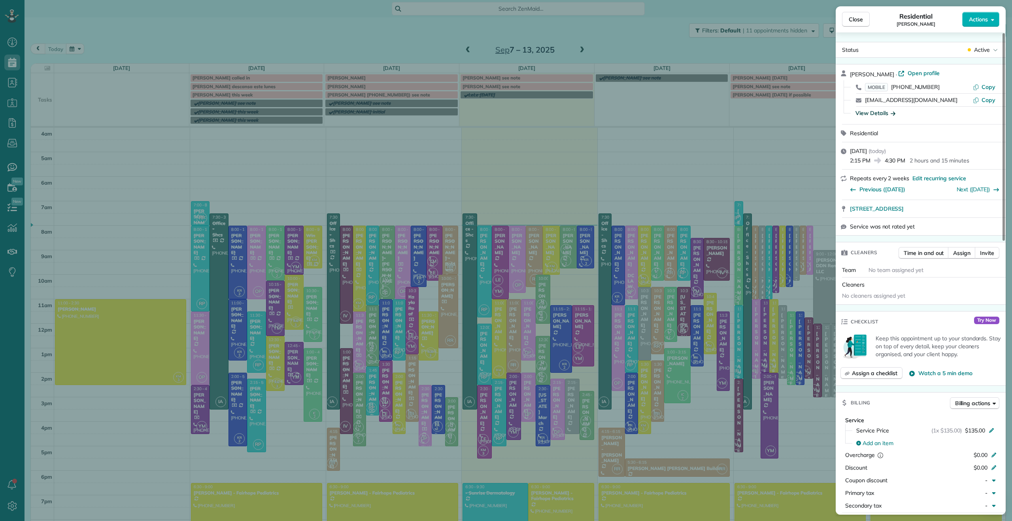
click at [880, 115] on div "View Details" at bounding box center [875, 113] width 40 height 8
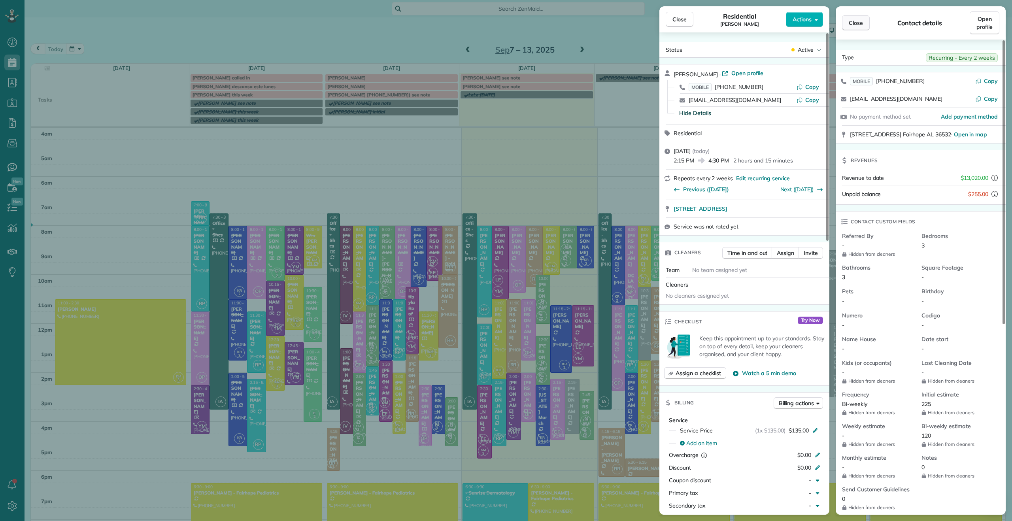
click at [855, 26] on span "Close" at bounding box center [856, 23] width 14 height 8
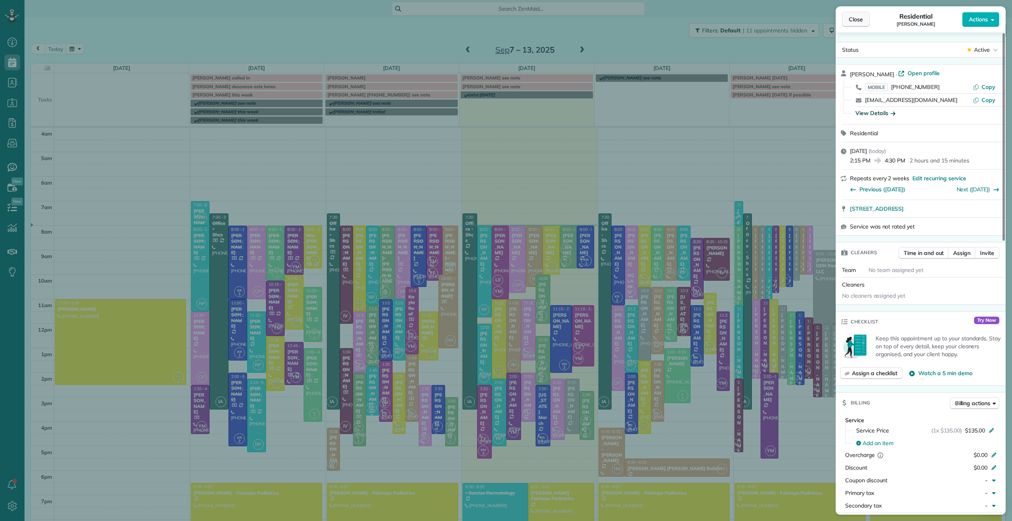
click at [850, 21] on span "Close" at bounding box center [856, 19] width 14 height 8
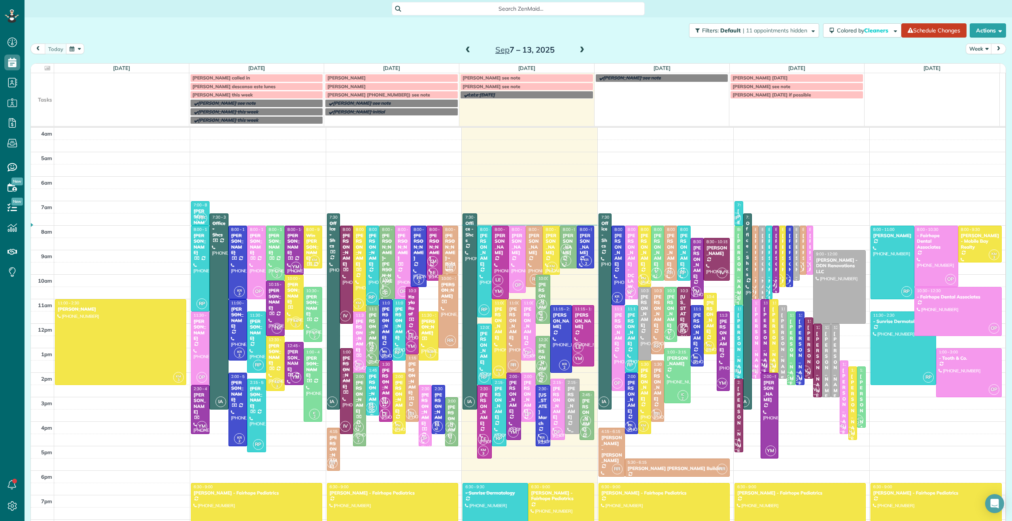
click at [569, 396] on div "[PERSON_NAME]" at bounding box center [572, 403] width 10 height 34
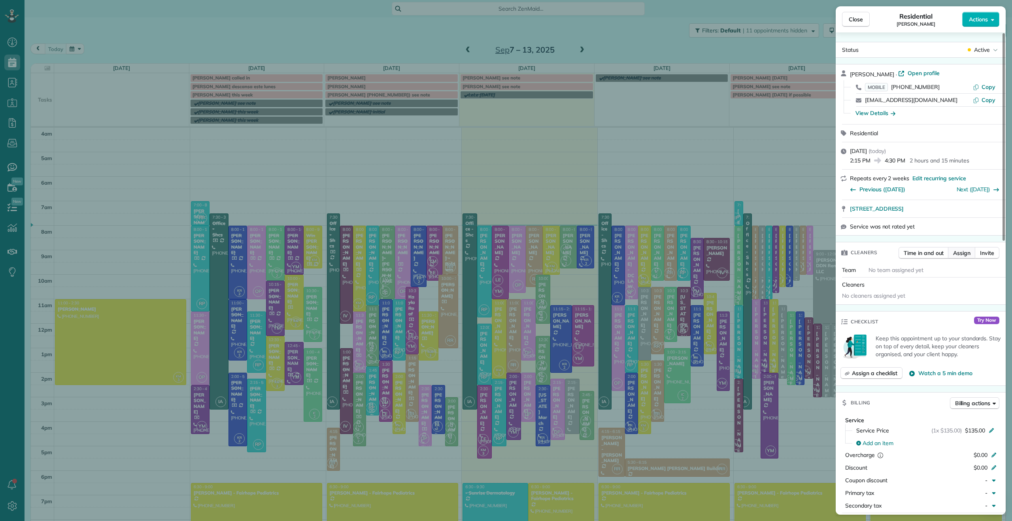
click at [960, 255] on span "Assign" at bounding box center [961, 253] width 17 height 8
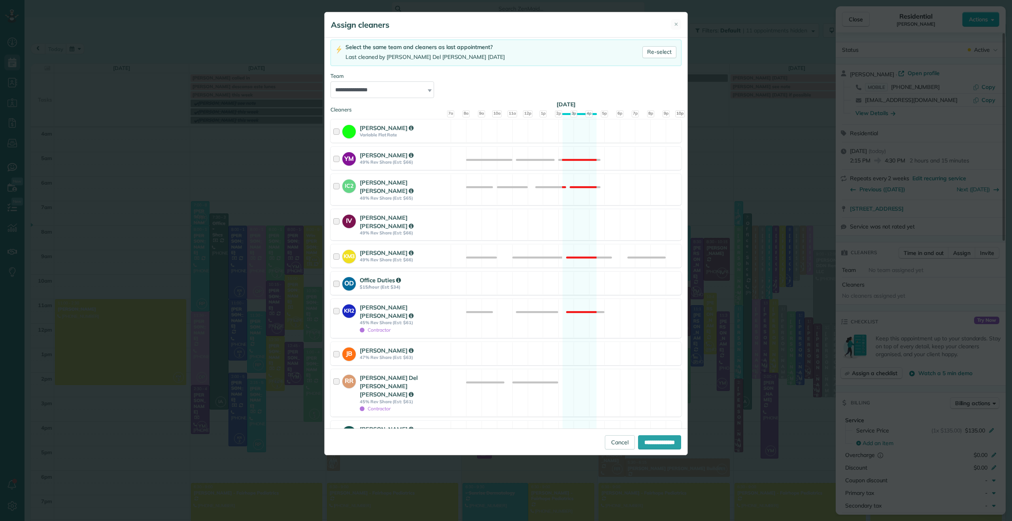
scroll to position [62, 0]
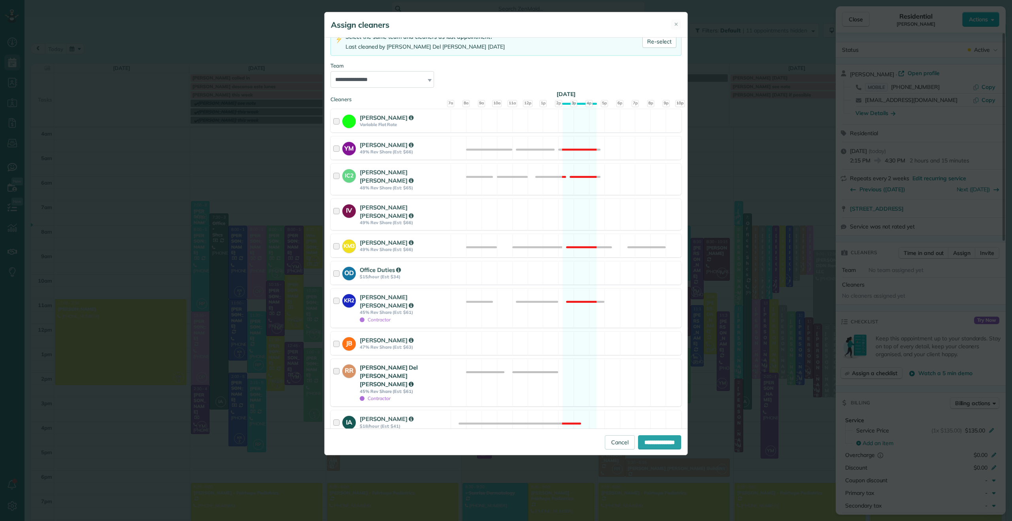
click at [335, 363] on div at bounding box center [337, 382] width 9 height 39
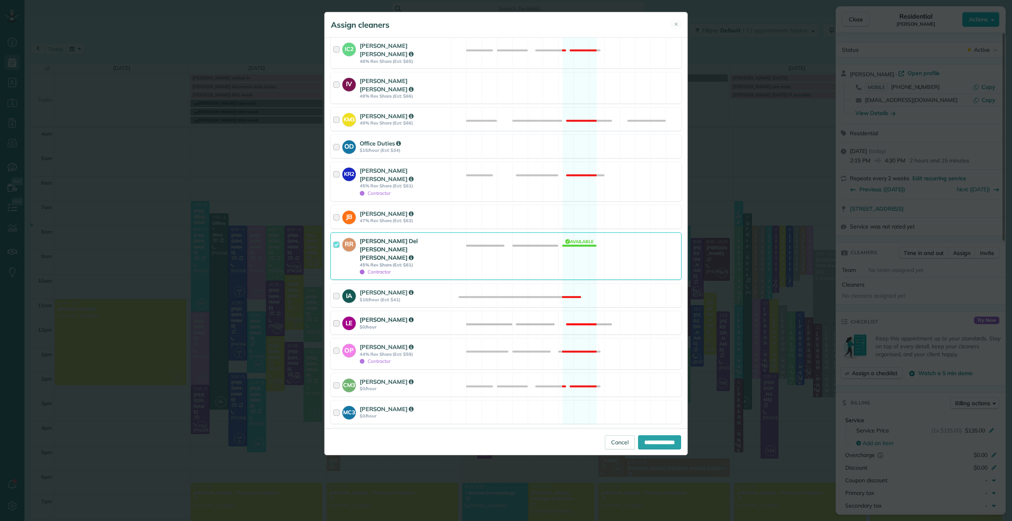
scroll to position [193, 0]
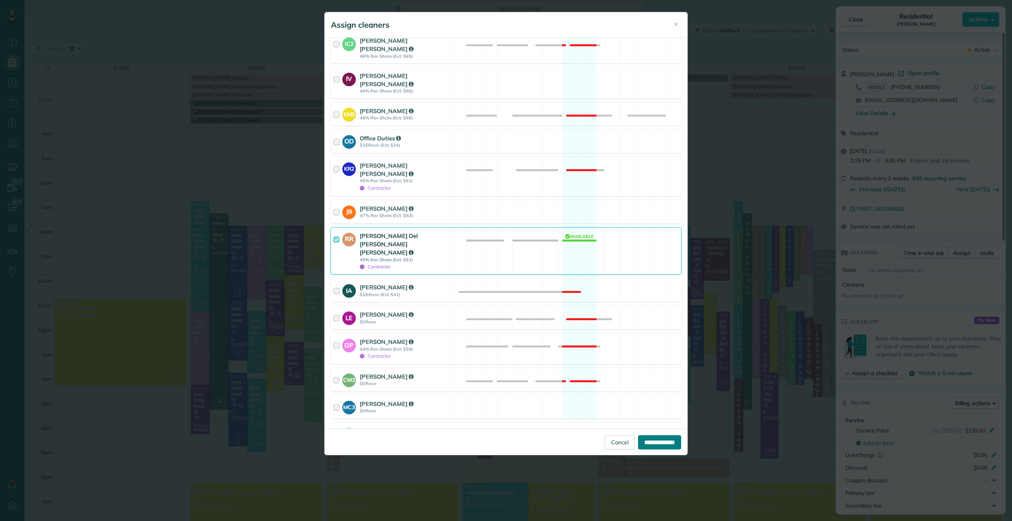
click at [657, 443] on input "**********" at bounding box center [659, 442] width 43 height 14
type input "**********"
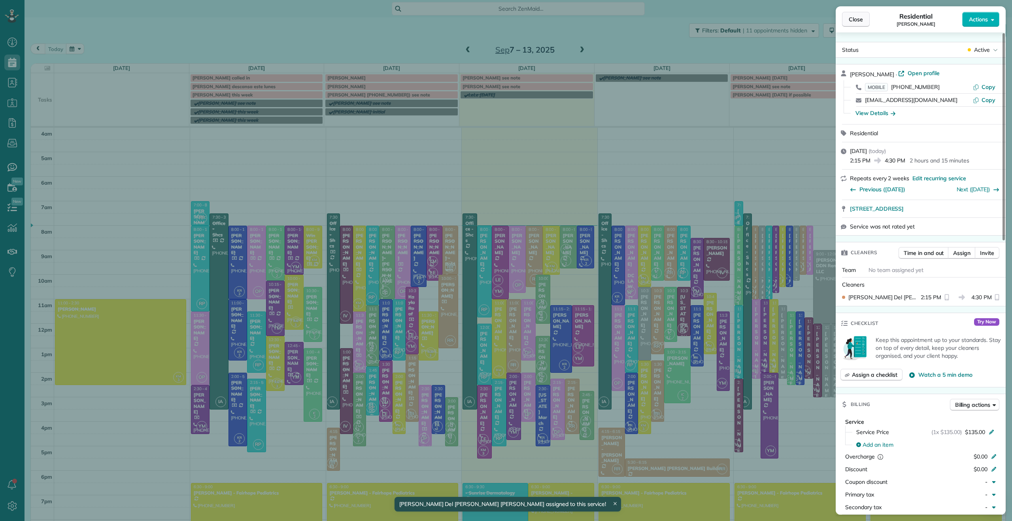
click at [860, 19] on span "Close" at bounding box center [856, 19] width 14 height 8
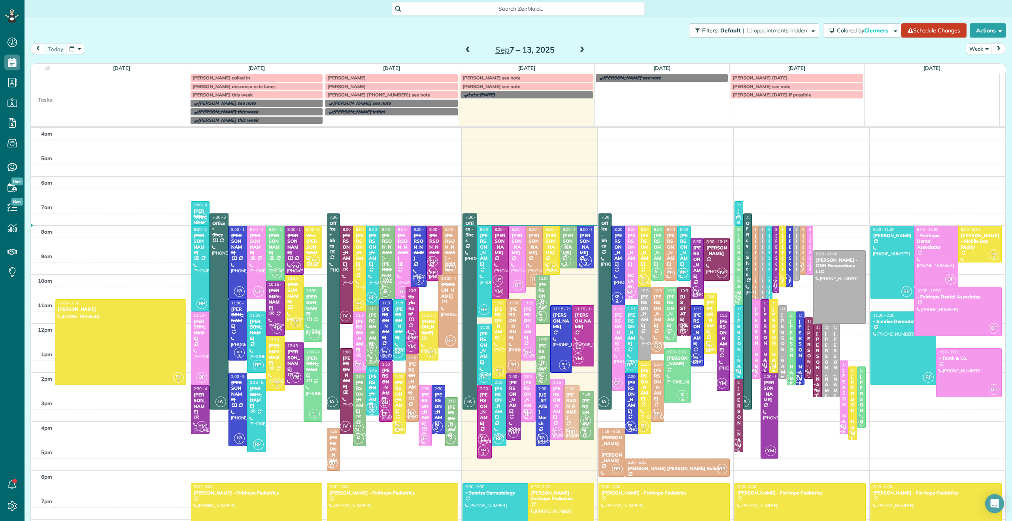
drag, startPoint x: 566, startPoint y: 413, endPoint x: 563, endPoint y: 418, distance: 5.7
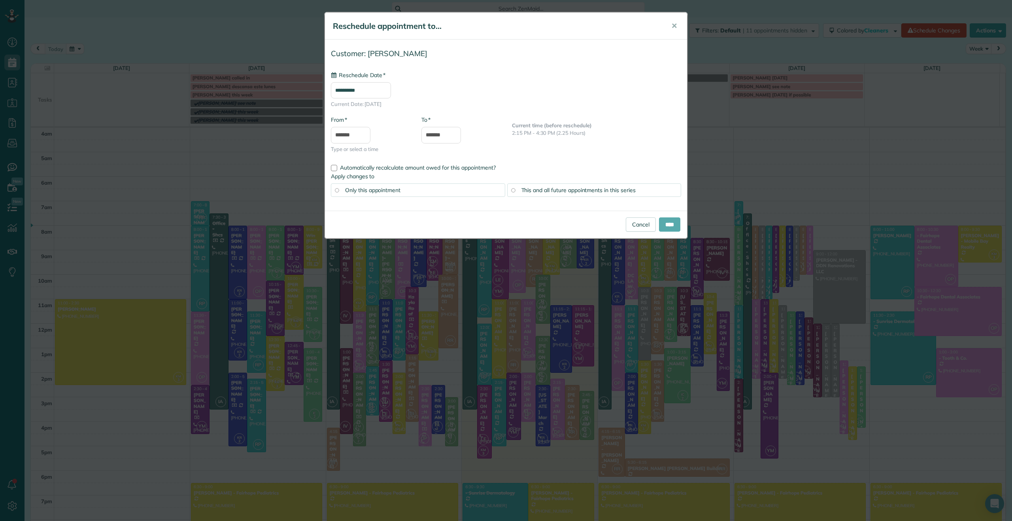
type input "**********"
click at [663, 225] on input "****" at bounding box center [669, 224] width 21 height 14
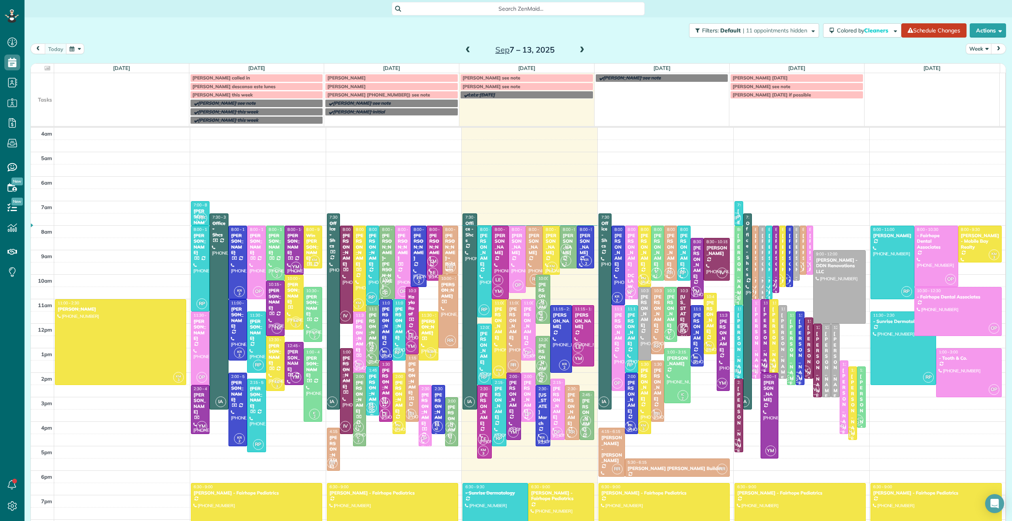
click at [523, 391] on div "[PERSON_NAME]" at bounding box center [528, 397] width 10 height 34
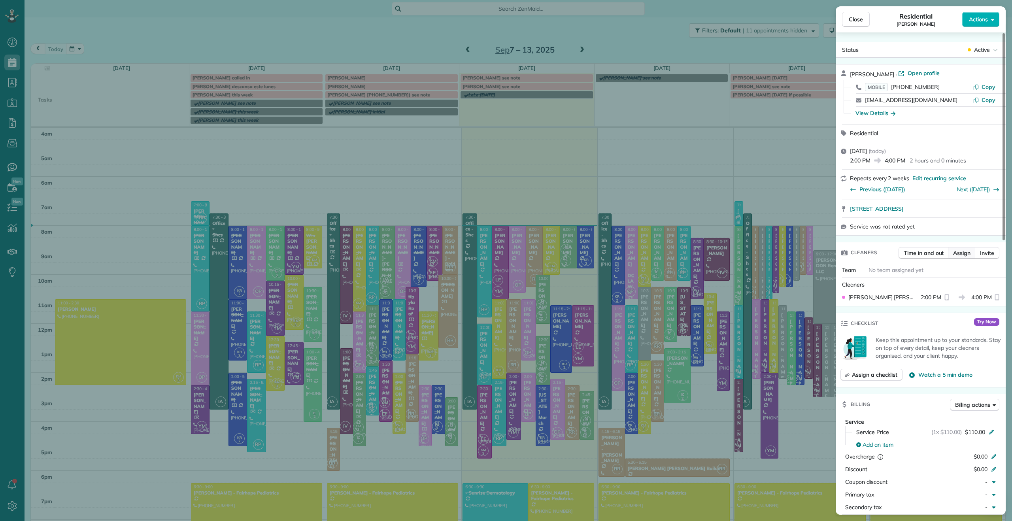
click at [962, 249] on span "Assign" at bounding box center [961, 253] width 17 height 8
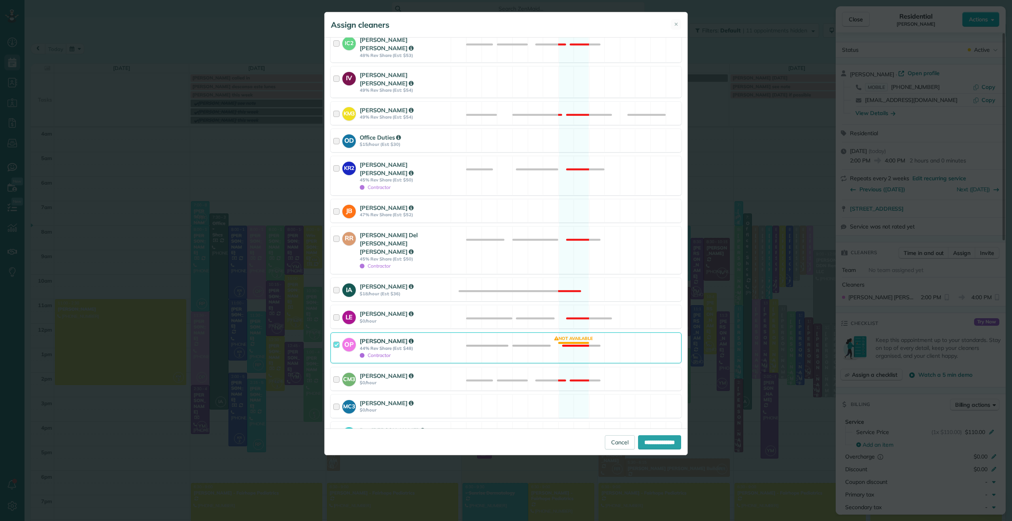
scroll to position [214, 0]
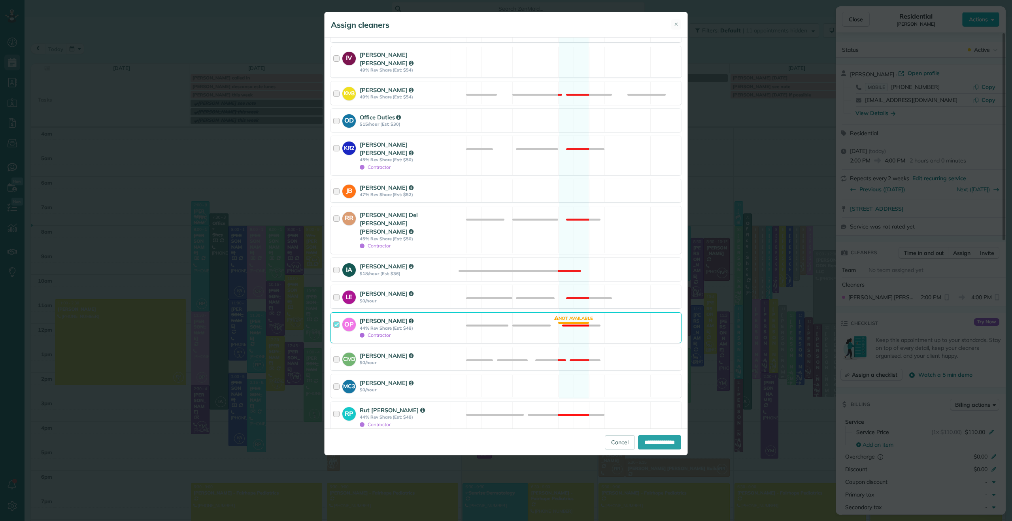
click at [337, 317] on div at bounding box center [337, 328] width 9 height 22
click at [657, 445] on input "**********" at bounding box center [659, 442] width 43 height 14
type input "**********"
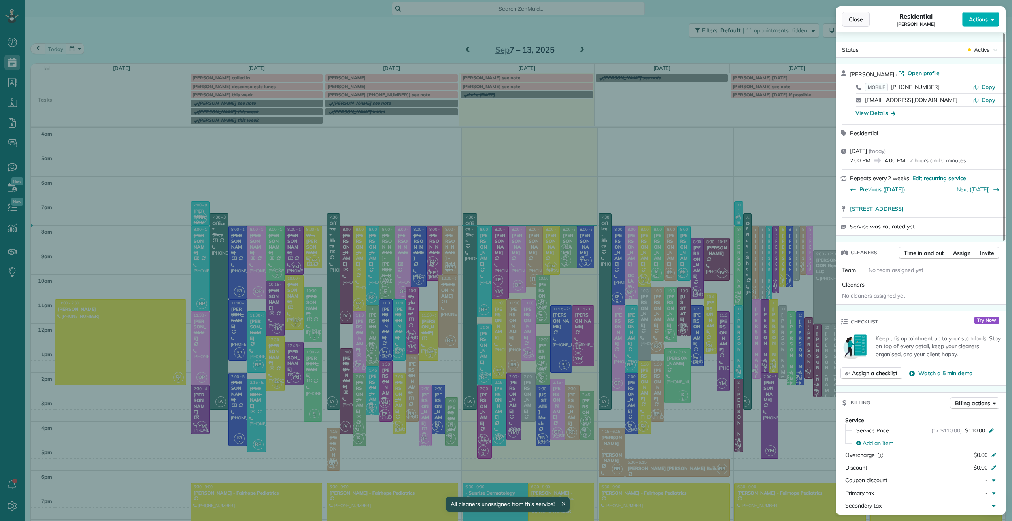
click at [865, 18] on button "Close" at bounding box center [856, 19] width 28 height 15
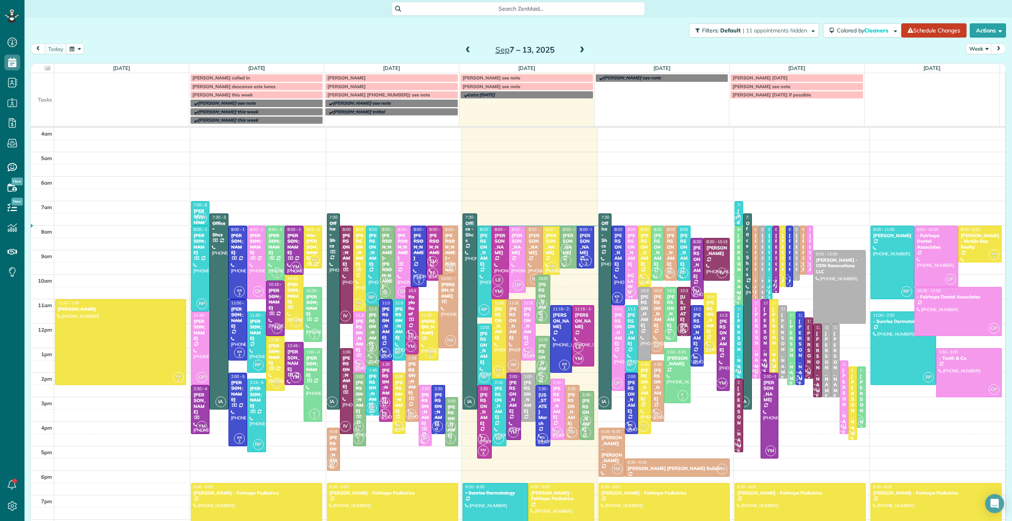
click at [351, 79] on span "[PERSON_NAME]" at bounding box center [346, 78] width 38 height 6
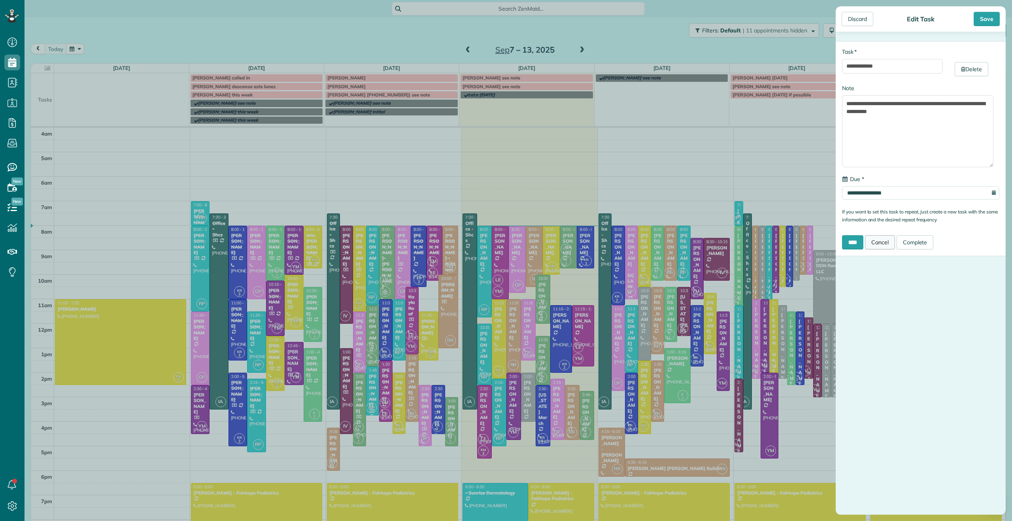
click at [889, 241] on link "Cancel" at bounding box center [880, 242] width 30 height 14
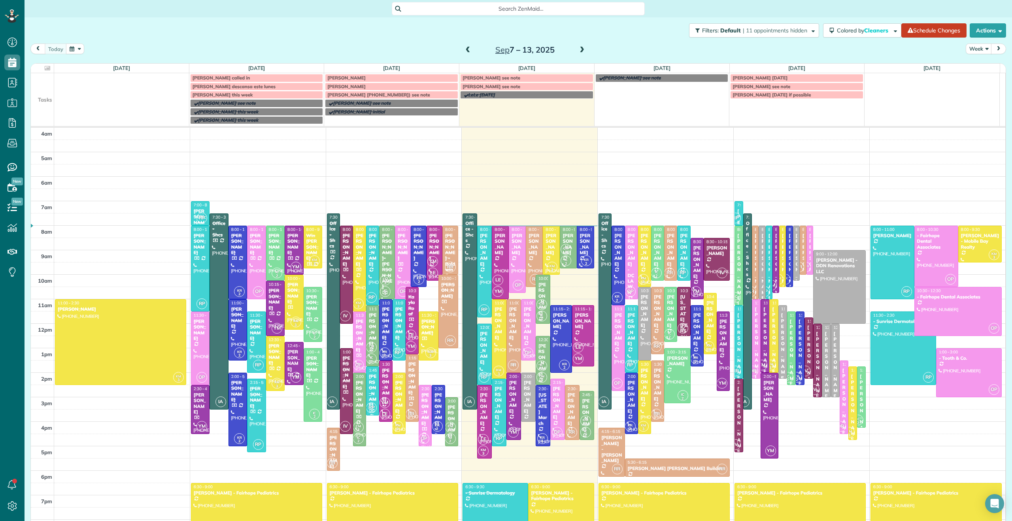
click at [362, 86] on div "[PERSON_NAME]" at bounding box center [391, 87] width 128 height 6
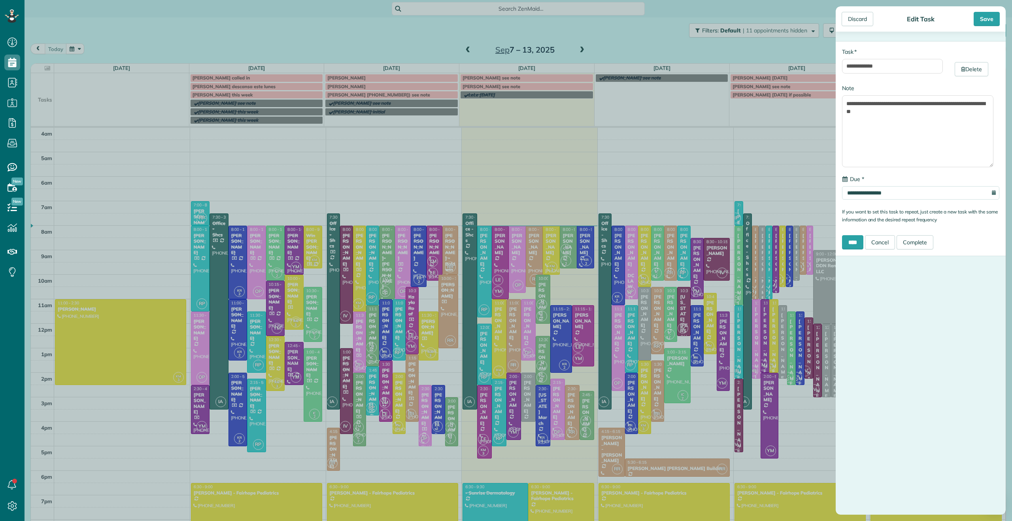
click at [345, 94] on div "**********" at bounding box center [506, 260] width 1012 height 521
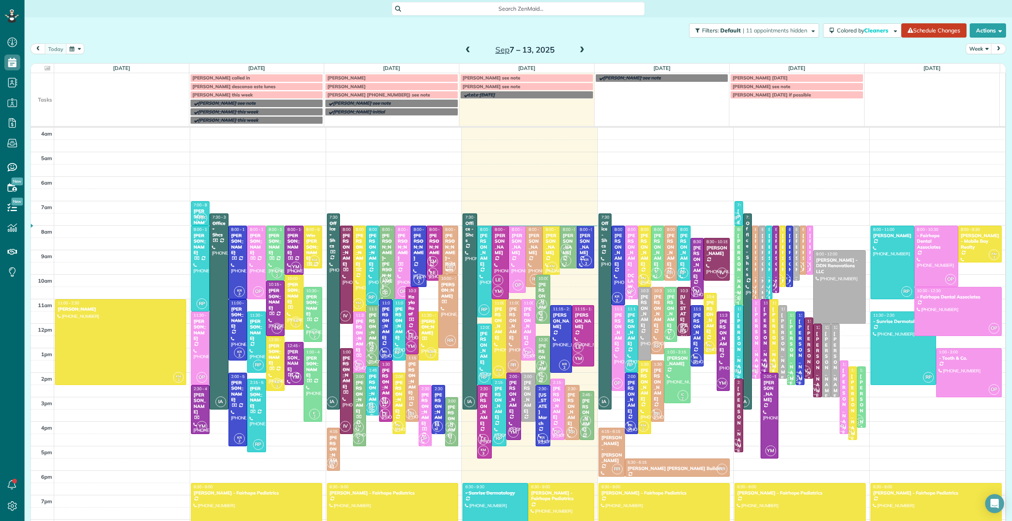
click at [344, 93] on span "[PERSON_NAME] [PHONE_NUMBER]) see note" at bounding box center [378, 95] width 103 height 6
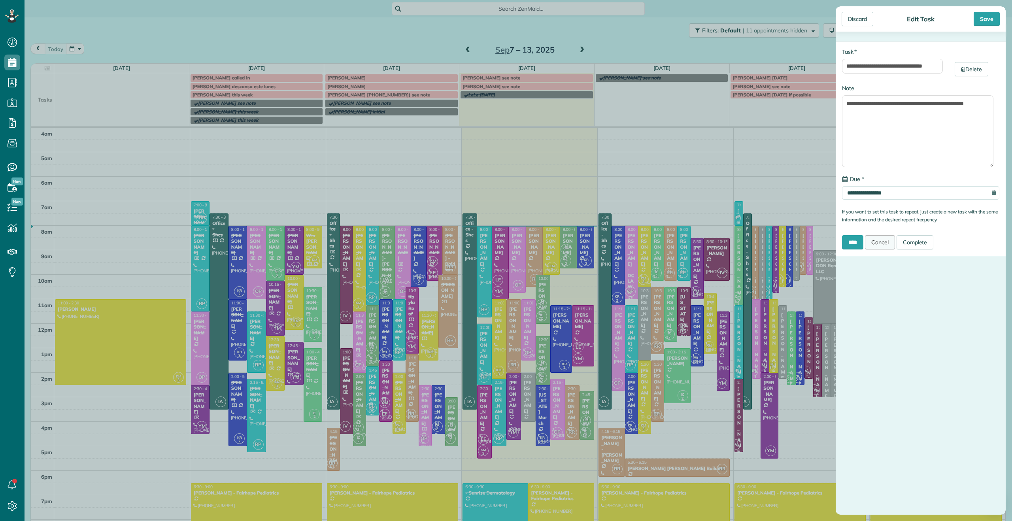
drag, startPoint x: 879, startPoint y: 241, endPoint x: 869, endPoint y: 244, distance: 10.8
click at [879, 241] on link "Cancel" at bounding box center [880, 242] width 30 height 14
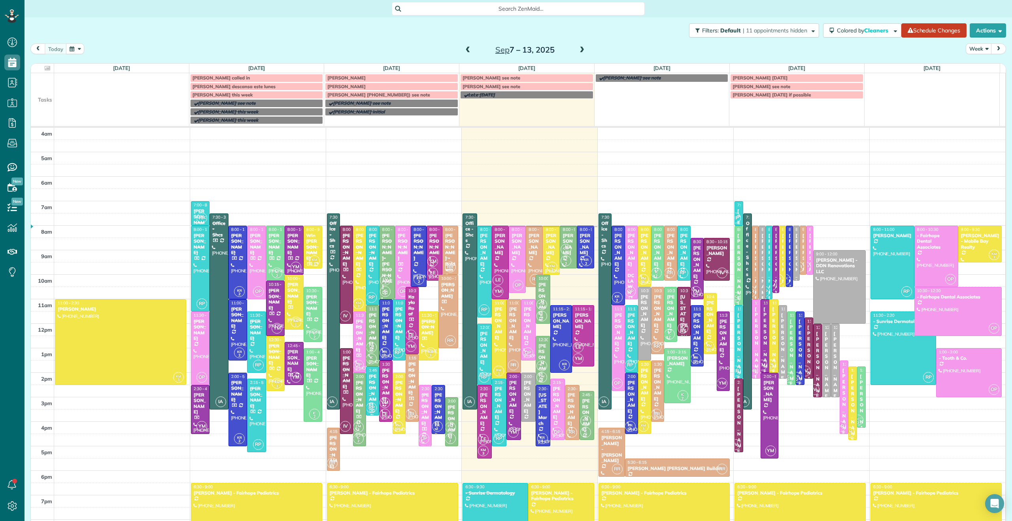
click at [343, 76] on span "[PERSON_NAME]" at bounding box center [346, 78] width 38 height 6
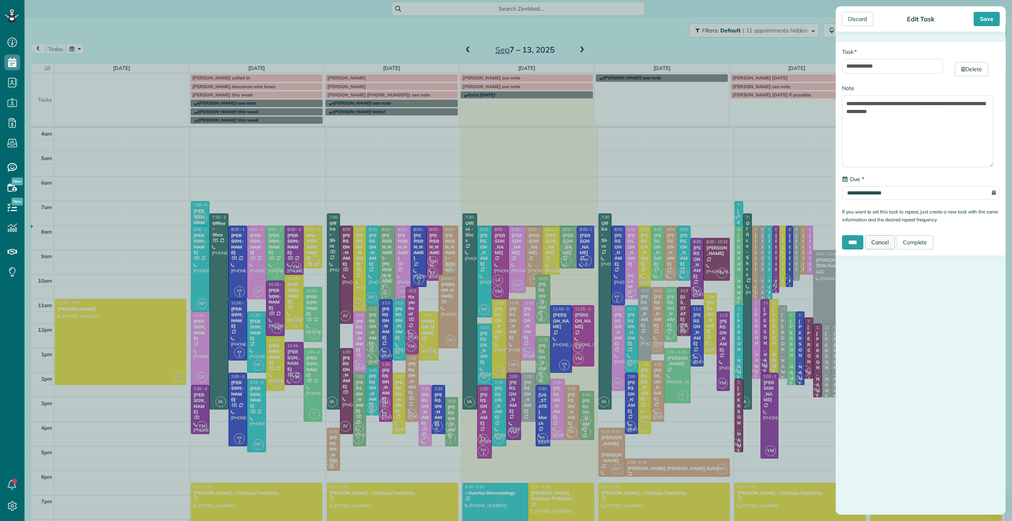
click at [886, 243] on link "Cancel" at bounding box center [880, 242] width 30 height 14
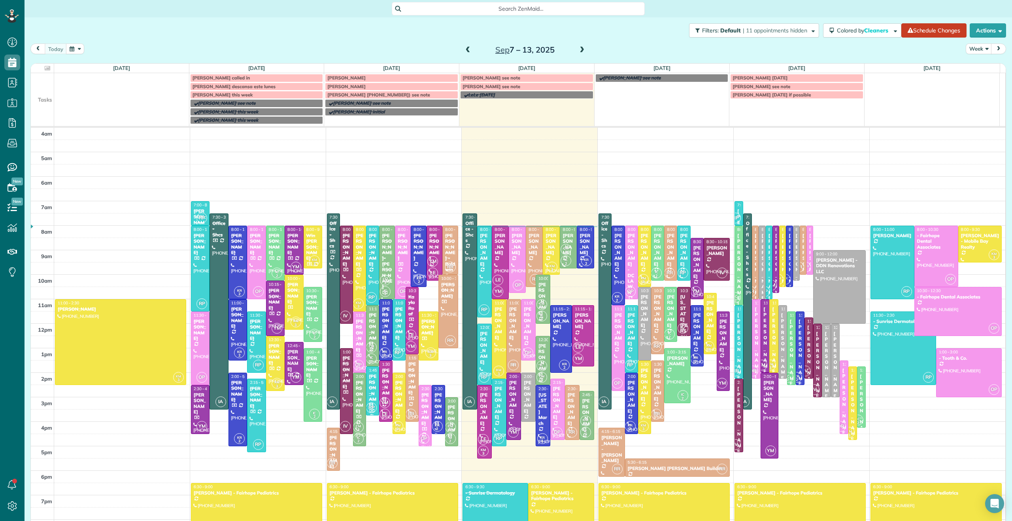
click at [357, 95] on span "[PERSON_NAME] [PHONE_NUMBER]) see note" at bounding box center [378, 95] width 103 height 6
click at [351, 94] on div "**********" at bounding box center [506, 260] width 1012 height 521
click at [351, 94] on span "[PERSON_NAME] [PHONE_NUMBER]) see note" at bounding box center [378, 95] width 103 height 6
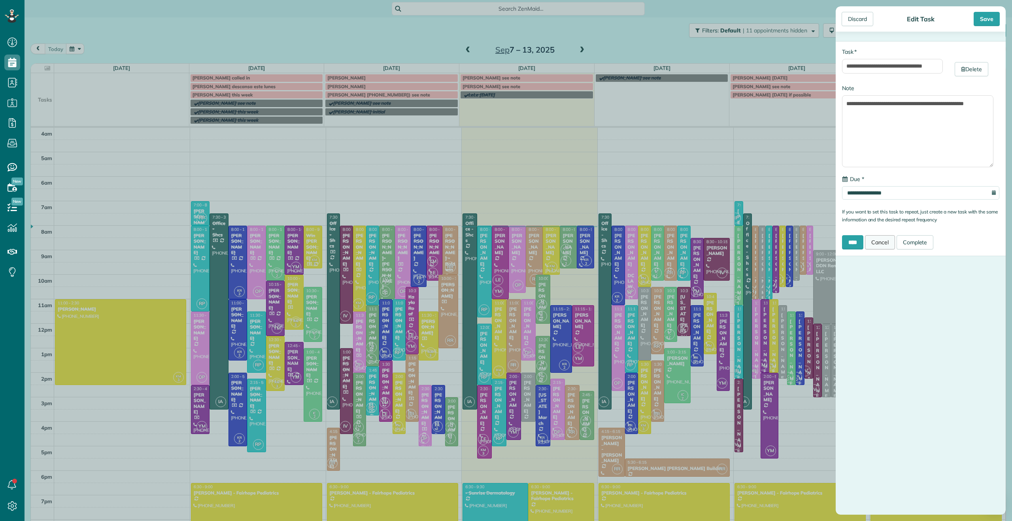
click at [891, 245] on link "Cancel" at bounding box center [880, 242] width 30 height 14
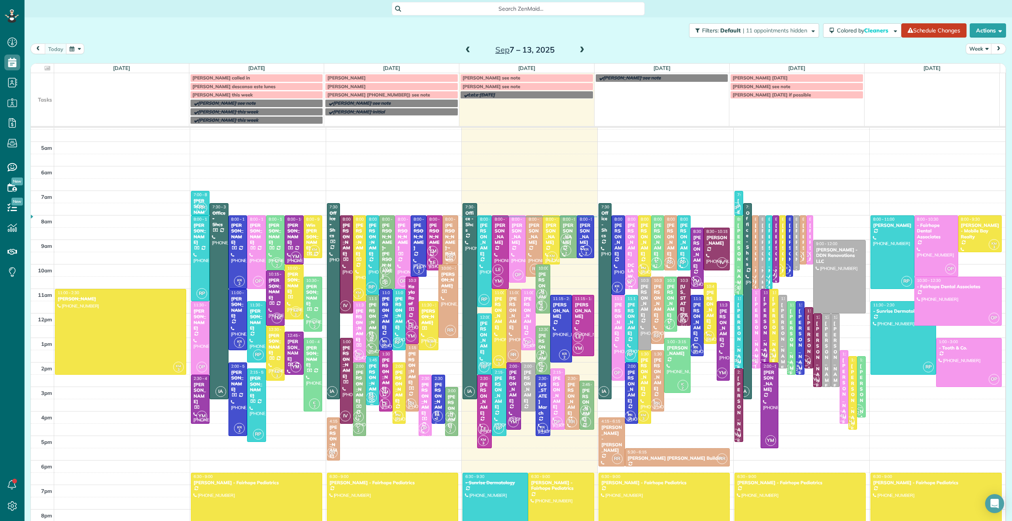
scroll to position [0, 0]
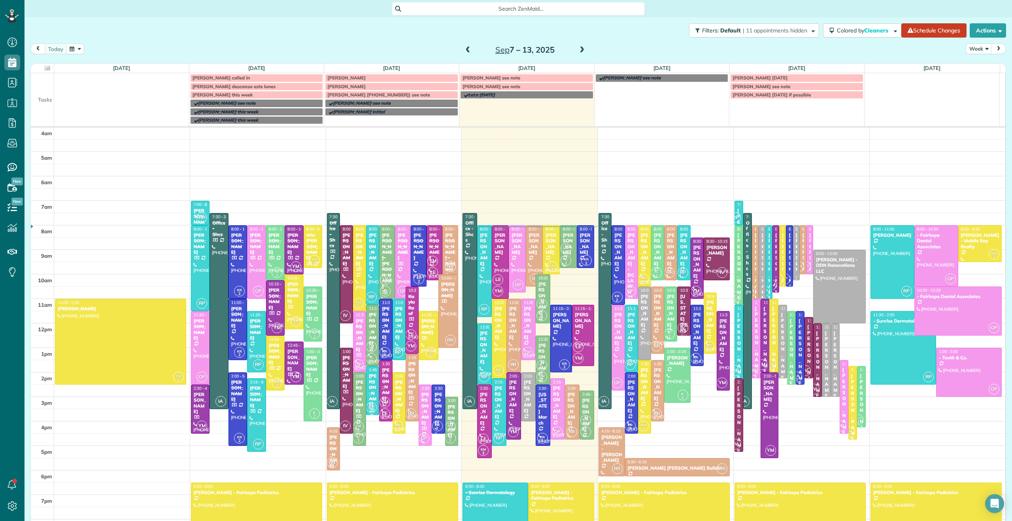
click at [580, 52] on span at bounding box center [581, 50] width 9 height 7
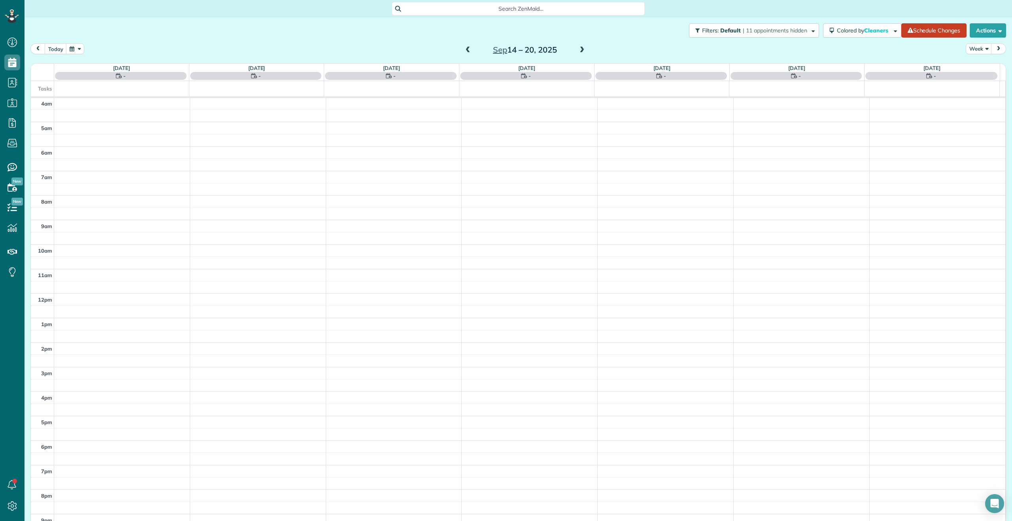
scroll to position [8, 0]
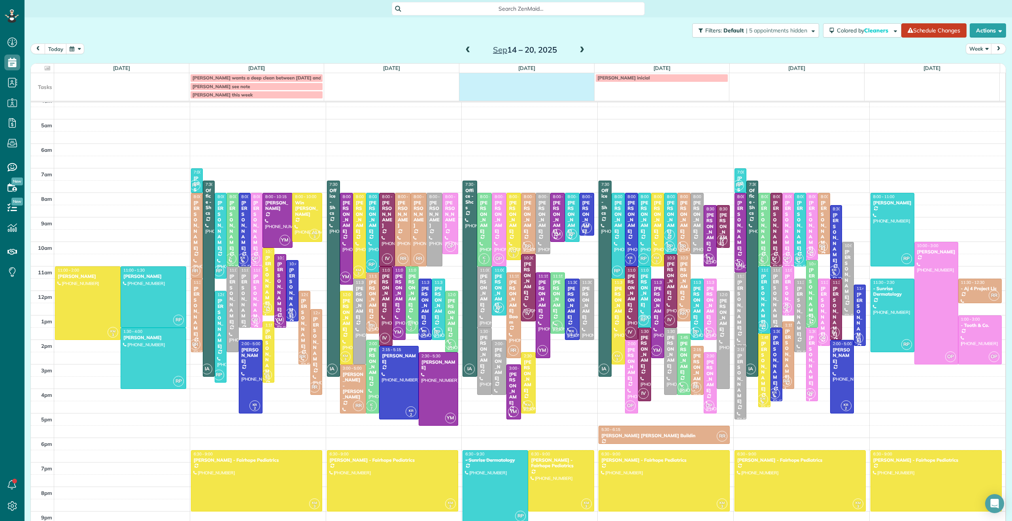
click at [513, 87] on td at bounding box center [526, 86] width 135 height 26
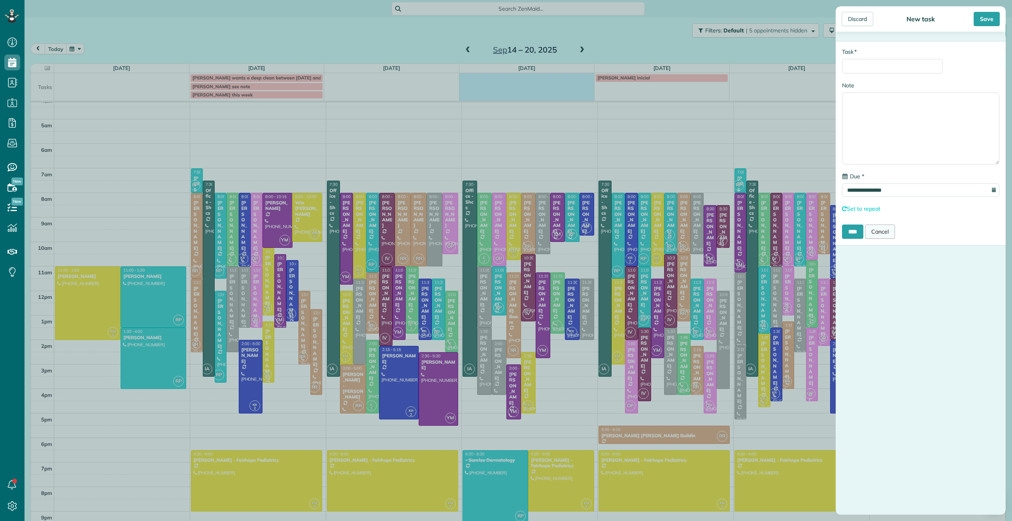
click at [892, 235] on link "Cancel" at bounding box center [880, 231] width 30 height 14
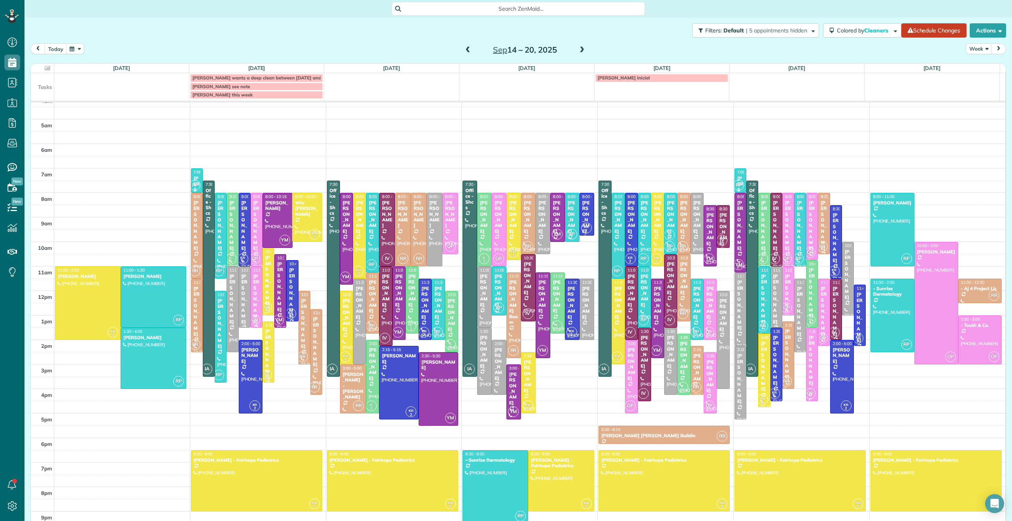
click at [411, 87] on td at bounding box center [391, 86] width 135 height 26
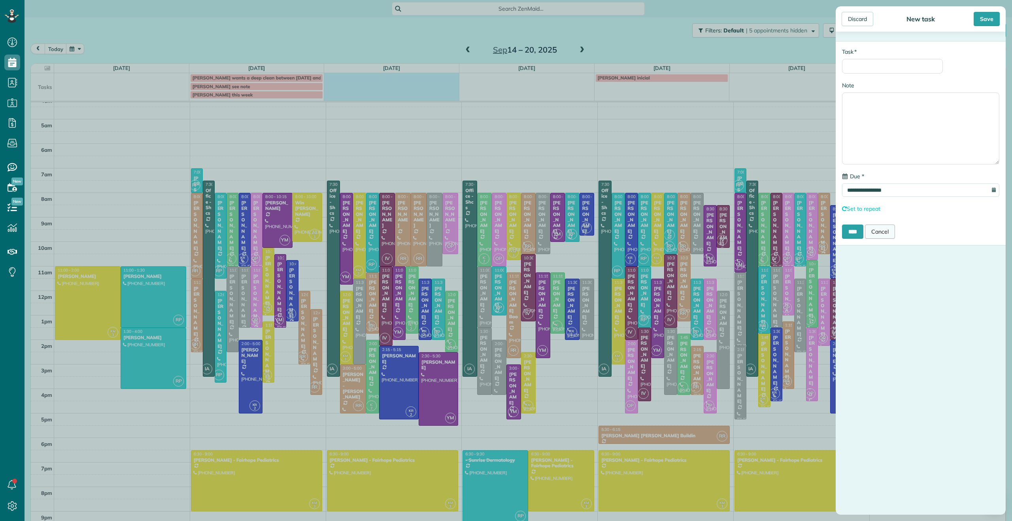
click at [884, 236] on link "Cancel" at bounding box center [880, 231] width 30 height 14
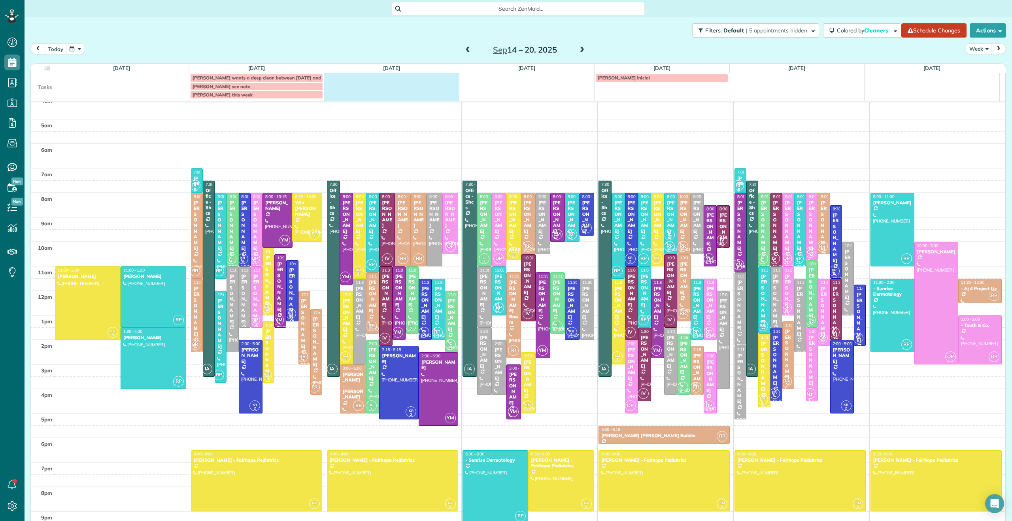
click at [410, 89] on td at bounding box center [391, 86] width 135 height 26
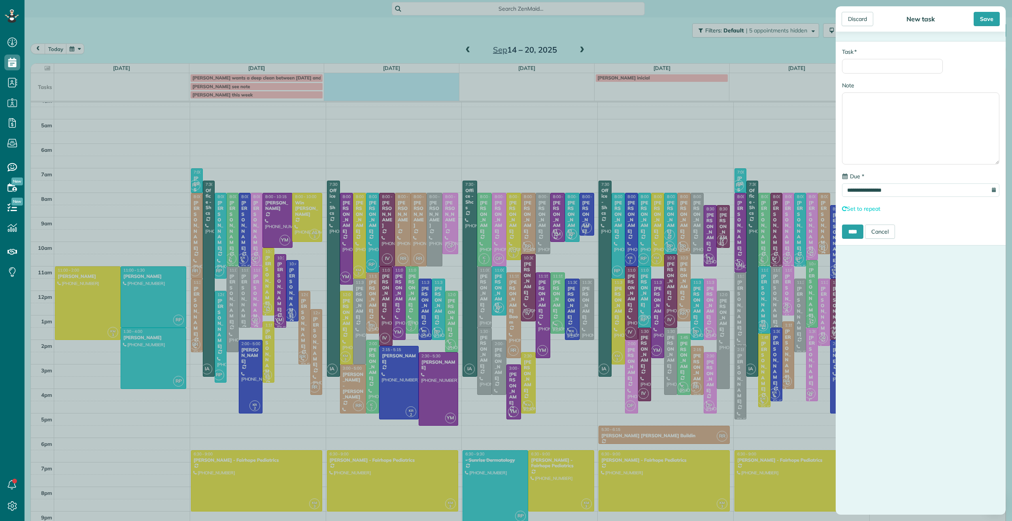
click at [462, 49] on div "**********" at bounding box center [506, 260] width 1012 height 521
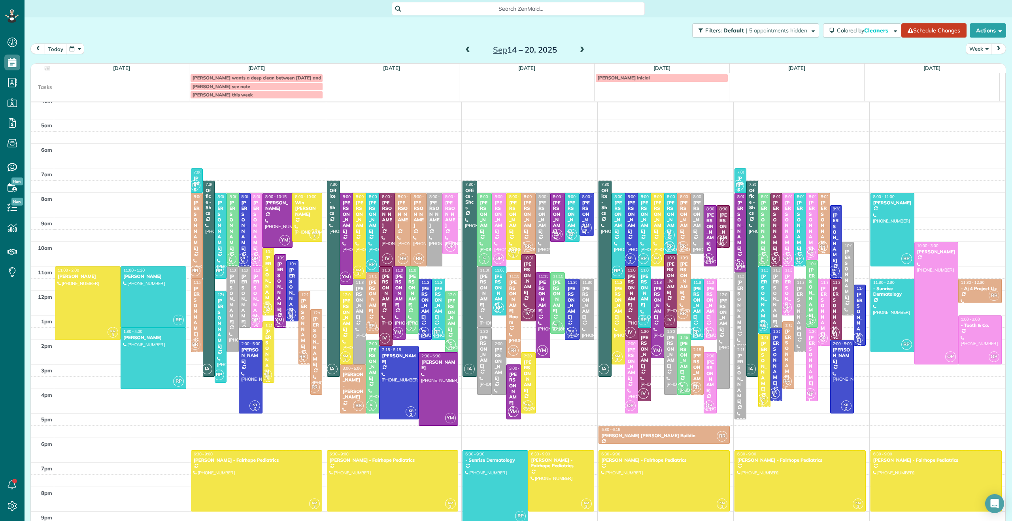
click at [464, 48] on span at bounding box center [468, 50] width 9 height 7
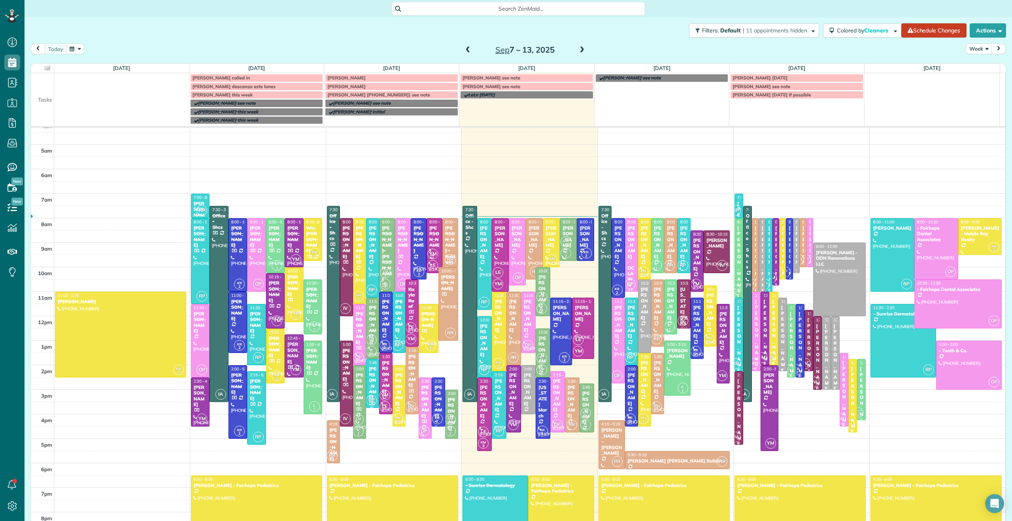
click at [399, 94] on span "[PERSON_NAME] [PHONE_NUMBER]) see note" at bounding box center [378, 95] width 103 height 6
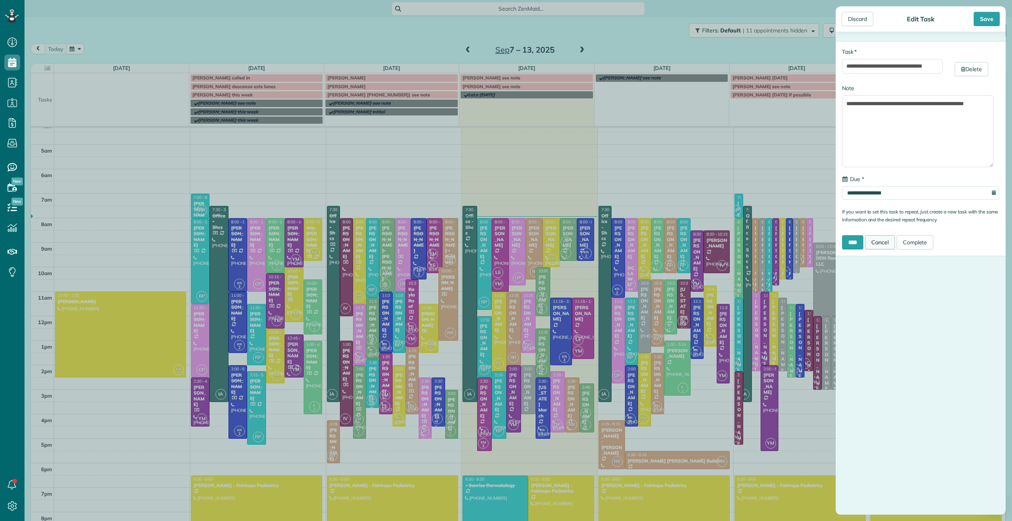
click at [882, 247] on link "Cancel" at bounding box center [880, 242] width 30 height 14
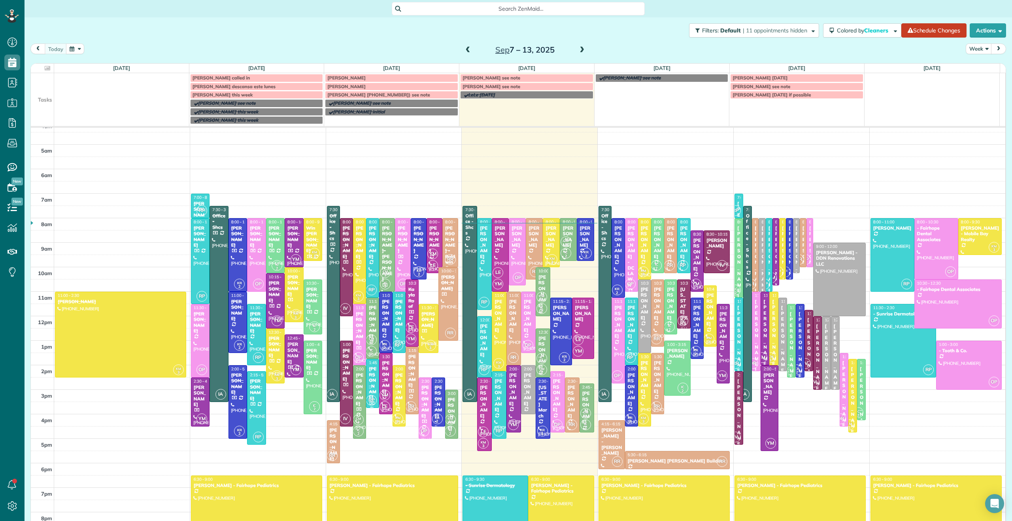
click at [553, 396] on div "[PERSON_NAME]" at bounding box center [558, 395] width 10 height 34
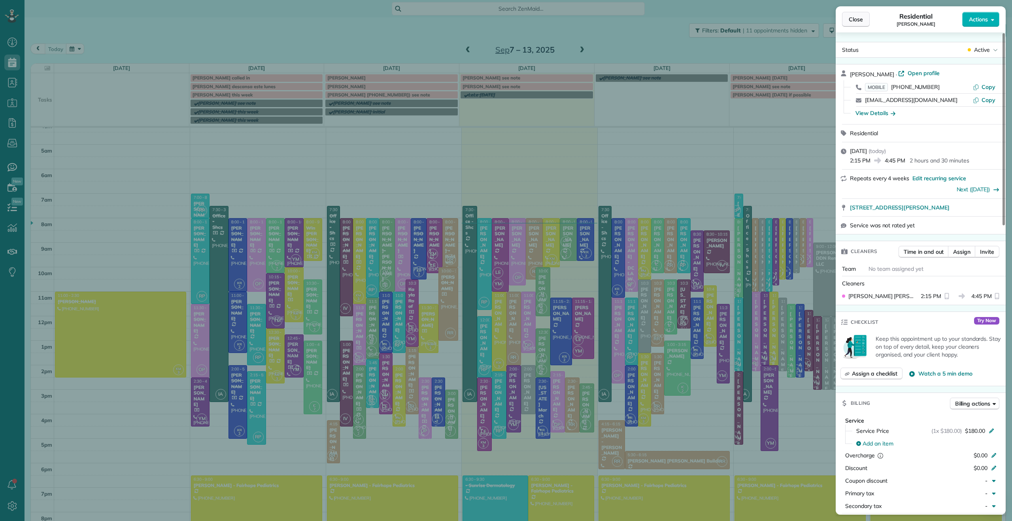
click at [866, 22] on button "Close" at bounding box center [856, 19] width 28 height 15
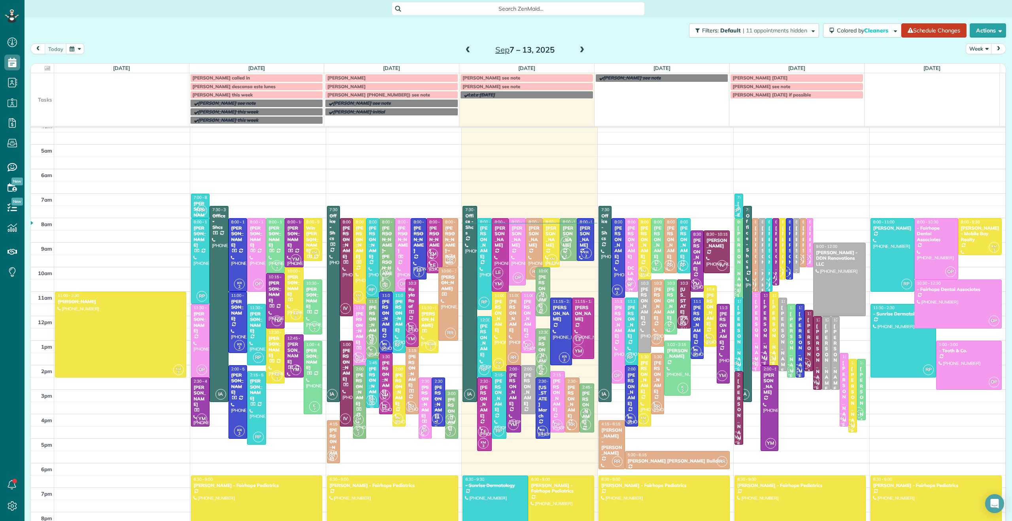
click at [553, 385] on div "[PERSON_NAME]" at bounding box center [558, 395] width 10 height 34
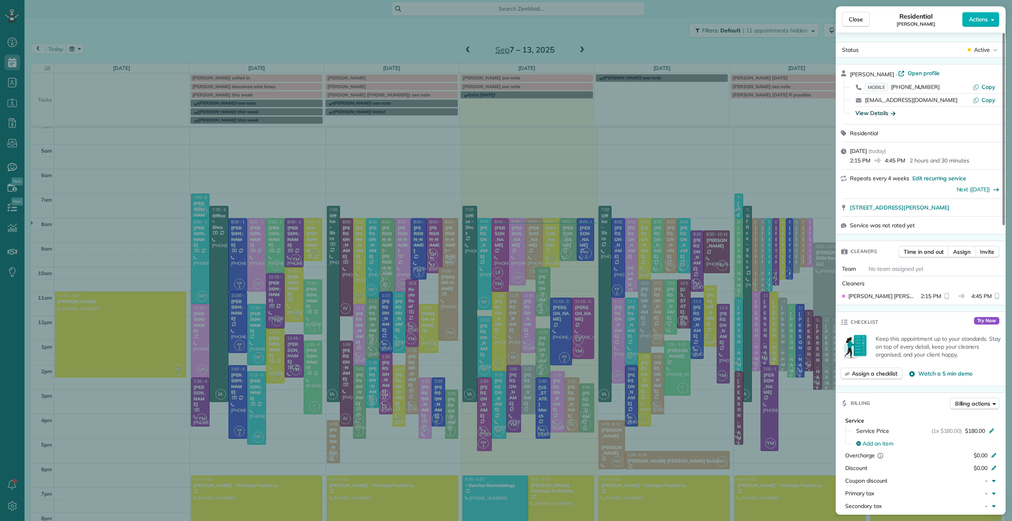
click at [884, 115] on div "View Details" at bounding box center [875, 113] width 40 height 8
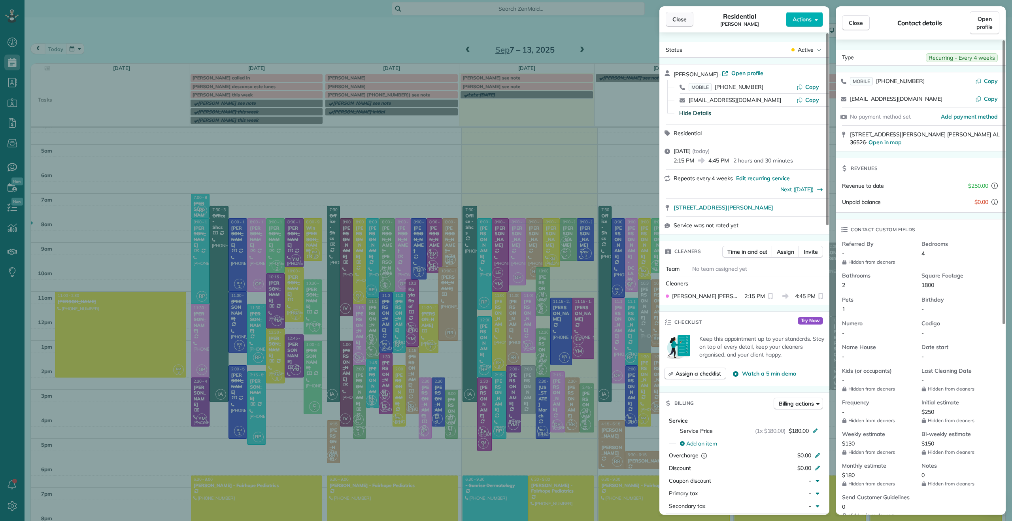
click at [681, 21] on span "Close" at bounding box center [679, 19] width 14 height 8
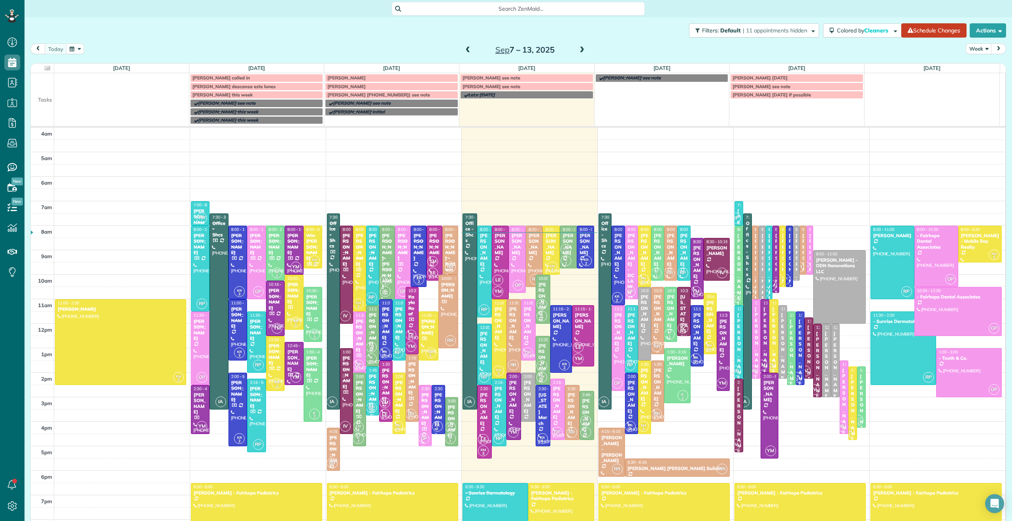
drag, startPoint x: 646, startPoint y: 353, endPoint x: 668, endPoint y: 354, distance: 22.2
click at [655, 354] on link "RR 10:30 - 1:15 [PERSON_NAME] [PHONE_NUMBER] [STREET_ADDRESS]" at bounding box center [657, 321] width 13 height 68
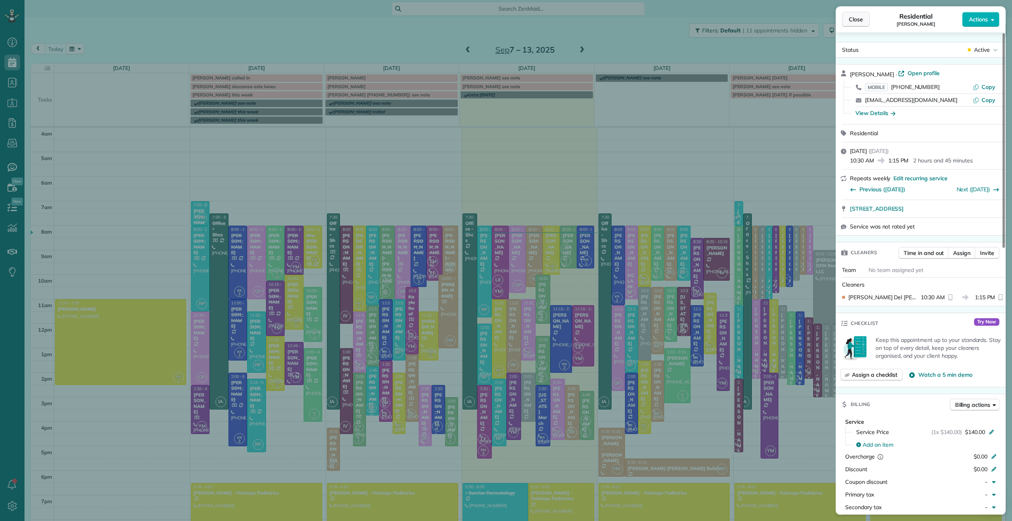
click at [858, 15] on button "Close" at bounding box center [856, 19] width 28 height 15
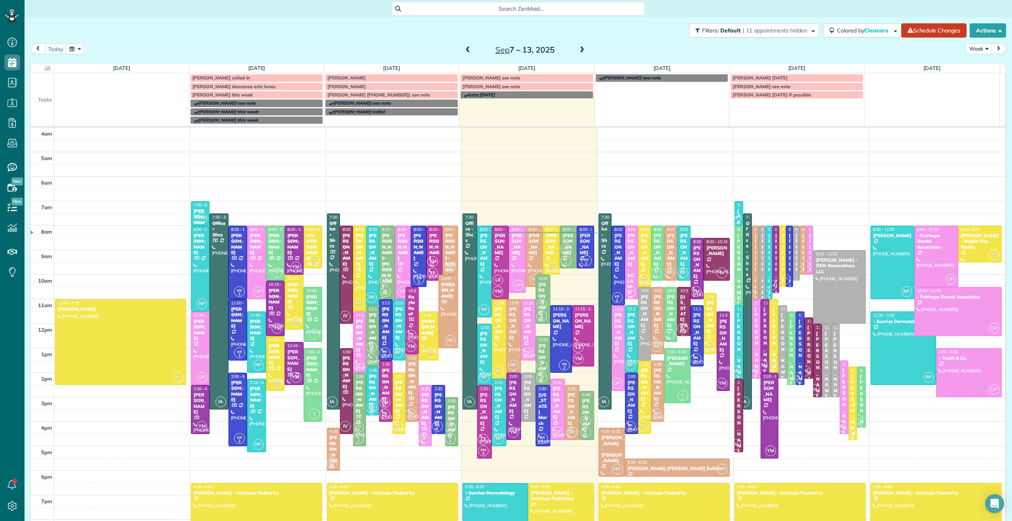
click at [509, 317] on div "[PERSON_NAME]" at bounding box center [514, 323] width 10 height 34
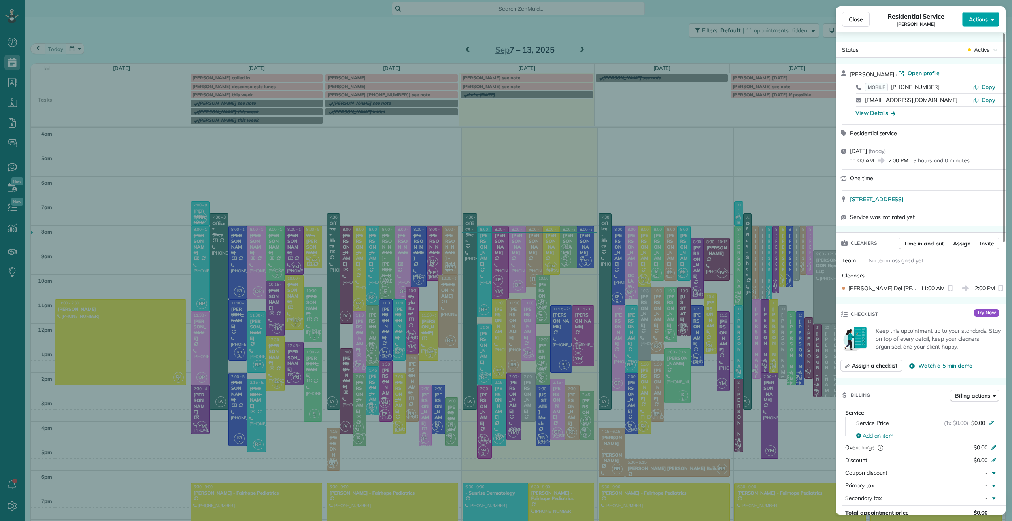
click at [979, 19] on span "Actions" at bounding box center [978, 19] width 19 height 8
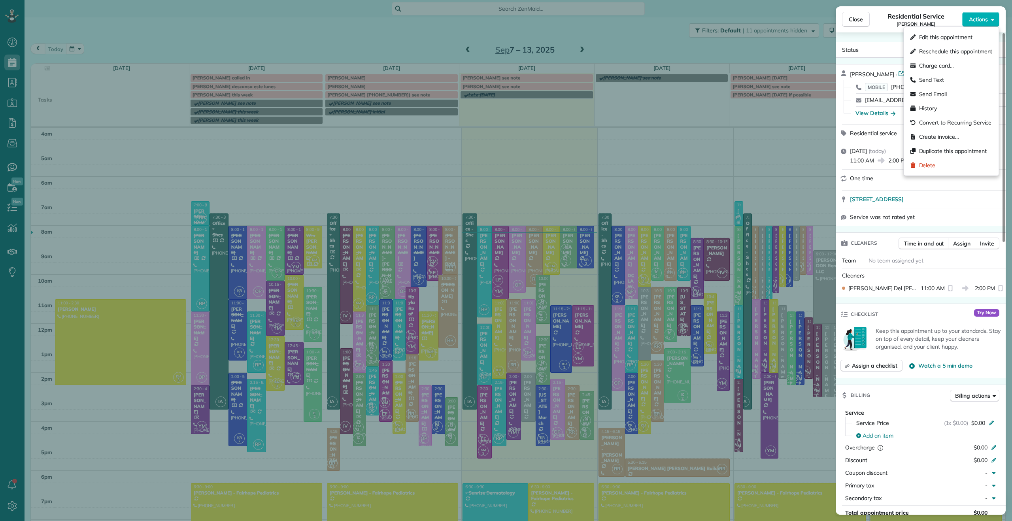
click at [954, 19] on div "Residential Service [PERSON_NAME]" at bounding box center [915, 19] width 92 height 16
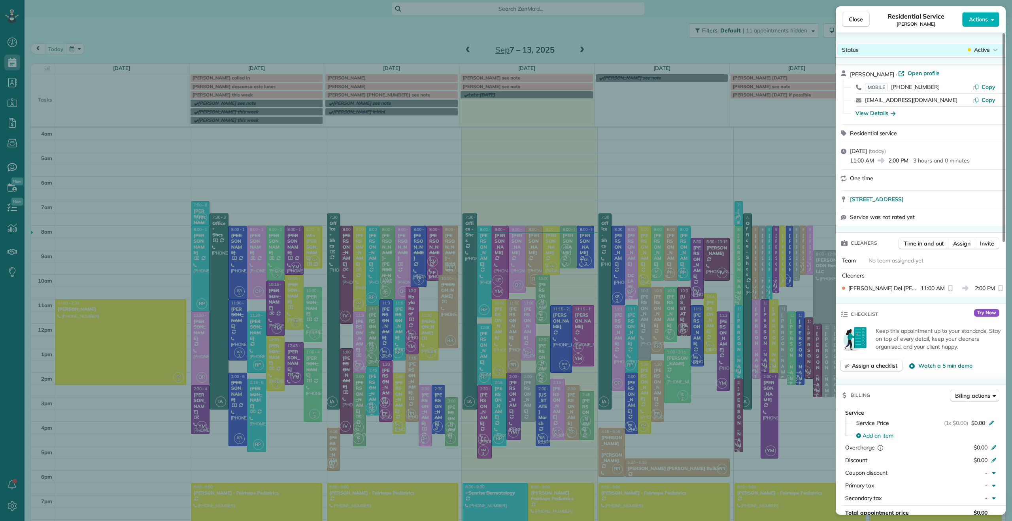
click at [980, 49] on span "Active" at bounding box center [982, 50] width 16 height 8
click at [951, 31] on div "Close Residential Service [PERSON_NAME] Actions" at bounding box center [920, 19] width 170 height 26
click at [949, 26] on div "Residential Service [PERSON_NAME]" at bounding box center [915, 19] width 92 height 16
click at [981, 18] on span "Actions" at bounding box center [978, 19] width 19 height 8
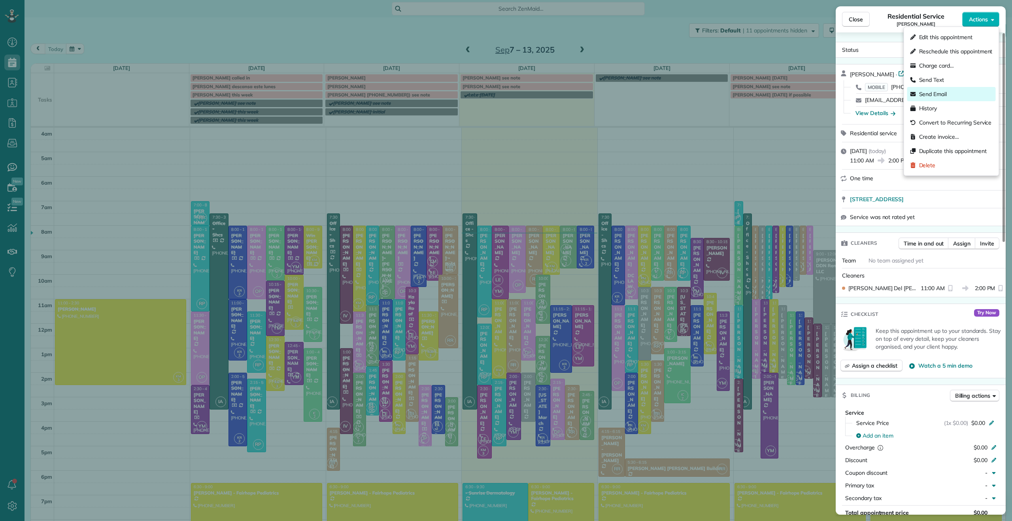
click at [950, 92] on div "Send Email" at bounding box center [951, 94] width 89 height 14
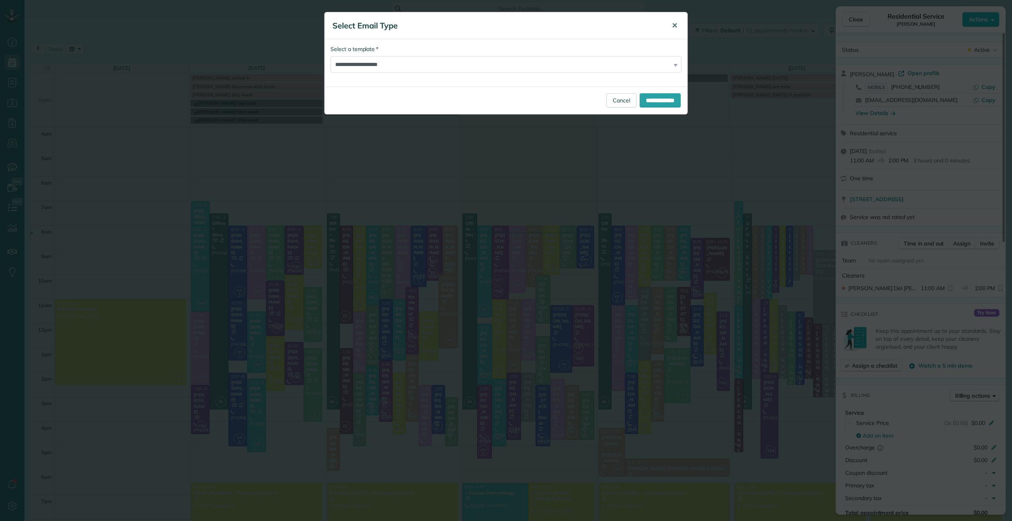
click at [675, 23] on span "✕" at bounding box center [674, 25] width 6 height 9
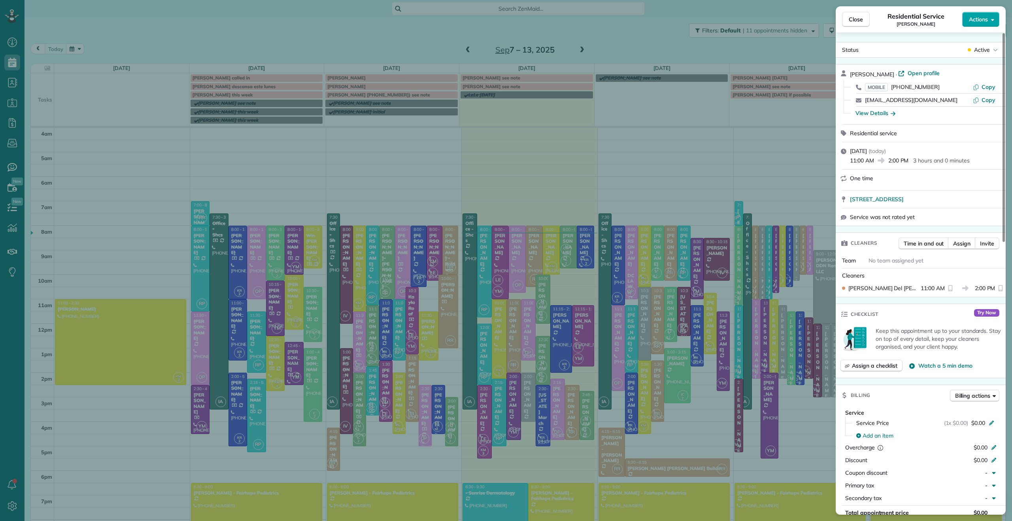
click at [977, 21] on span "Actions" at bounding box center [978, 19] width 19 height 8
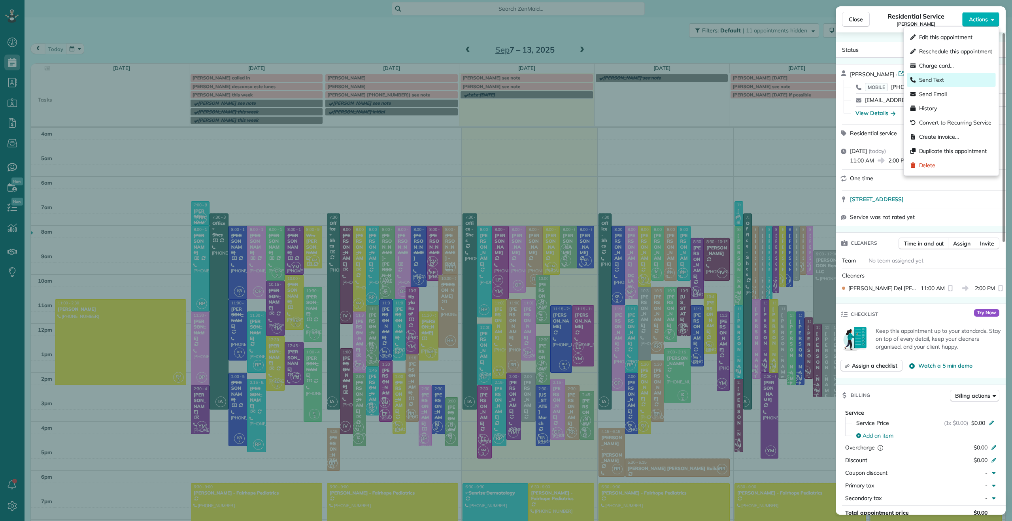
click at [952, 77] on div "Send Text" at bounding box center [951, 80] width 89 height 14
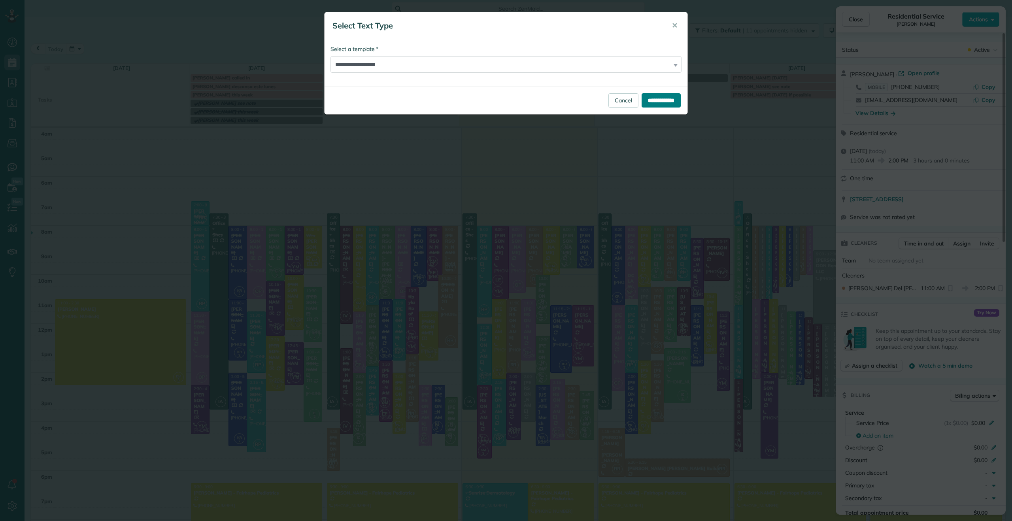
click at [657, 97] on input "**********" at bounding box center [660, 100] width 39 height 14
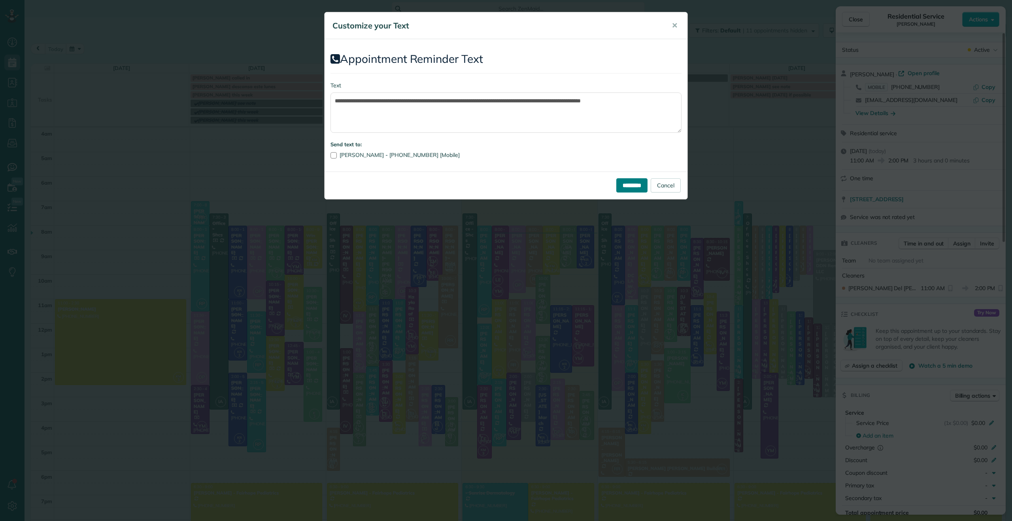
click at [624, 183] on input "*********" at bounding box center [631, 185] width 31 height 14
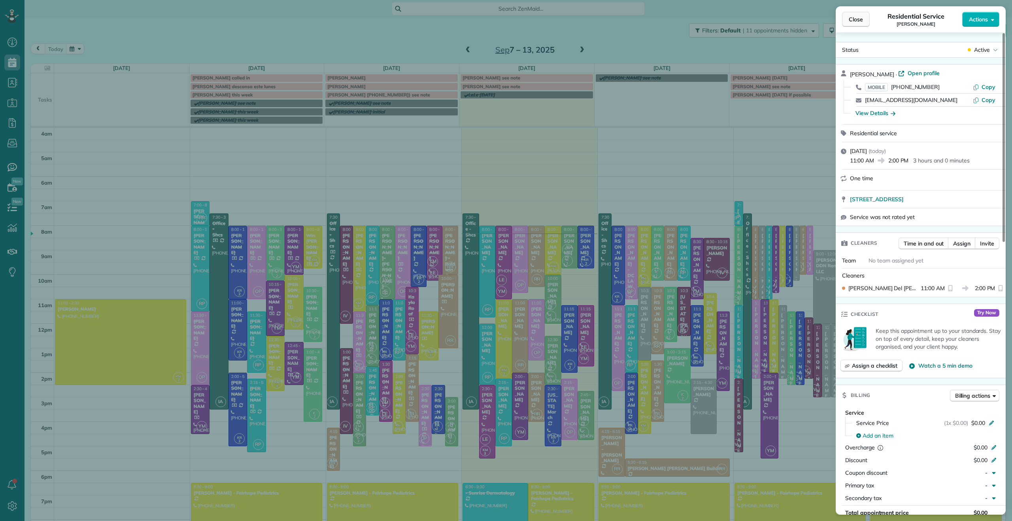
click at [856, 20] on span "Close" at bounding box center [856, 19] width 14 height 8
